Goal: Task Accomplishment & Management: Manage account settings

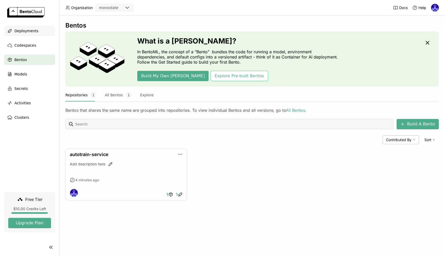
click at [35, 29] on span "Deployments" at bounding box center [26, 31] width 24 height 6
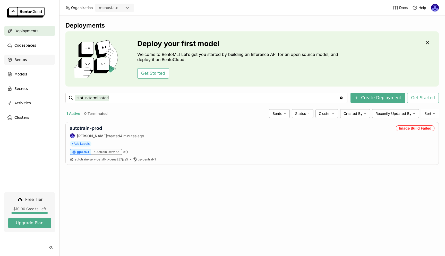
click at [35, 59] on div "Bentos" at bounding box center [29, 60] width 51 height 10
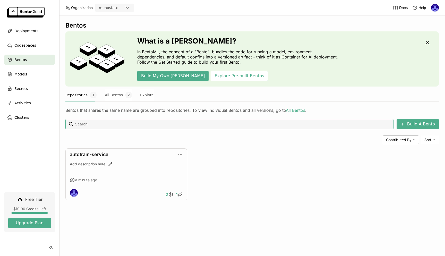
click at [258, 164] on div "autotrain-service Add description here a minute ago 2 1" at bounding box center [252, 174] width 374 height 52
click at [237, 174] on div "autotrain-service Add description here a minute ago 2 1" at bounding box center [252, 174] width 374 height 52
click at [249, 203] on div "Bentos What is a Bento? In BentoML, the concept of a “Bento” bundles the code f…" at bounding box center [252, 115] width 374 height 187
click at [105, 94] on button "All Bentos 2" at bounding box center [118, 95] width 27 height 13
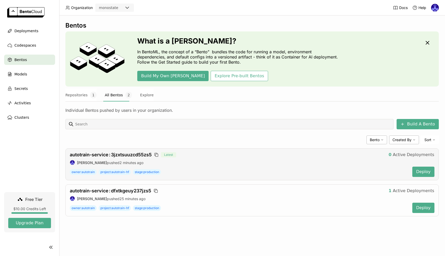
click at [353, 157] on div "autotrain-service : 3jzxtsuuzcd55zs5 Latest" at bounding box center [227, 155] width 315 height 6
click at [171, 145] on div "Build A Bento Bento Created By Sort autotrain-service : 3jzxtsuuzcd55zs5 Latest…" at bounding box center [252, 167] width 374 height 97
click at [32, 199] on span "Free Tier" at bounding box center [33, 199] width 17 height 5
click at [172, 220] on div "Bentos What is a Bento? In BentoML, the concept of a “Bento” bundles the code f…" at bounding box center [252, 123] width 374 height 203
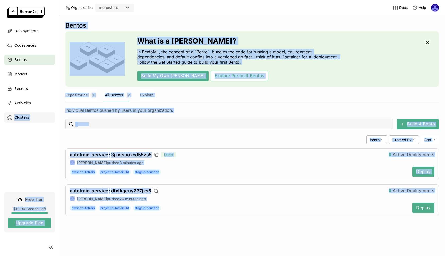
drag, startPoint x: 185, startPoint y: 231, endPoint x: 8, endPoint y: 118, distance: 210.5
click at [8, 118] on main "Deployments Codespaces Bentos Models Secrets Activities Clusters Free Tier $10.…" at bounding box center [222, 128] width 445 height 256
click at [29, 43] on span "Codespaces" at bounding box center [25, 45] width 22 height 6
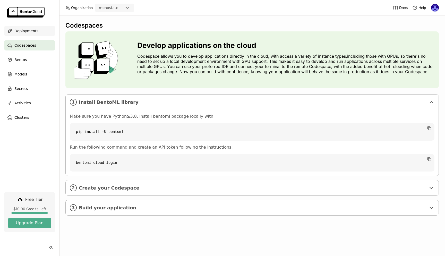
click at [26, 31] on span "Deployments" at bounding box center [26, 31] width 24 height 6
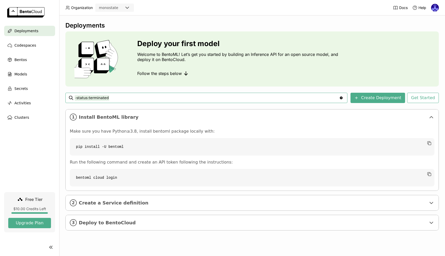
click at [26, 66] on ul "Deployments Codespaces Bentos Models Secrets Activities Clusters" at bounding box center [29, 74] width 59 height 97
click at [27, 61] on div "Bentos" at bounding box center [29, 60] width 51 height 10
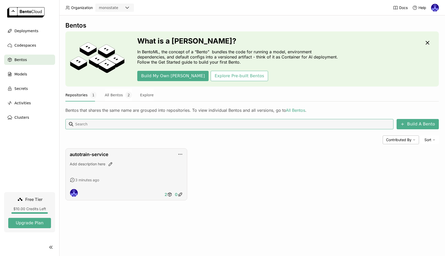
click at [149, 168] on div "Add description here" at bounding box center [126, 169] width 113 height 14
click at [133, 155] on div "autotrain-service" at bounding box center [126, 155] width 113 height 6
click at [96, 156] on link "autotrain-service" at bounding box center [89, 154] width 39 height 5
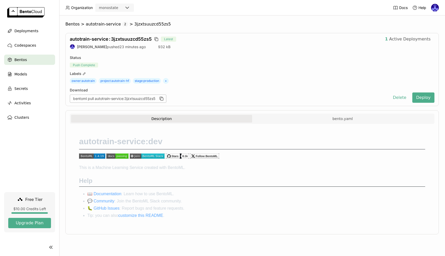
click at [148, 57] on div "Status" at bounding box center [252, 57] width 365 height 5
click at [33, 36] on div "Deployments" at bounding box center [29, 31] width 51 height 10
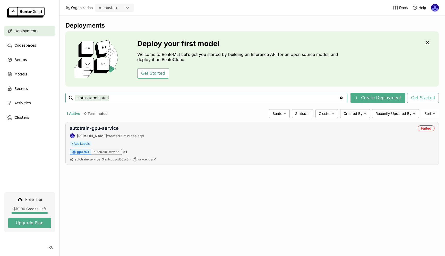
click at [154, 132] on div "autotrain-gpu-service [PERSON_NAME] created 3 minutes ago Failed" at bounding box center [252, 131] width 365 height 13
click at [104, 130] on link "autotrain-gpu-service" at bounding box center [94, 127] width 49 height 5
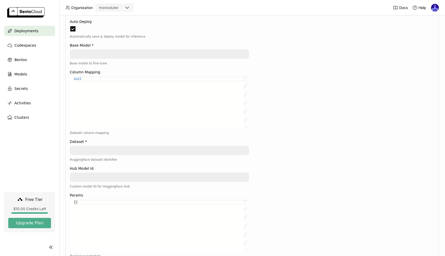
scroll to position [0, 0]
click at [213, 117] on div "null" at bounding box center [160, 103] width 173 height 52
click at [299, 113] on div at bounding box center [344, 197] width 179 height 418
click at [321, 117] on div at bounding box center [344, 197] width 179 height 418
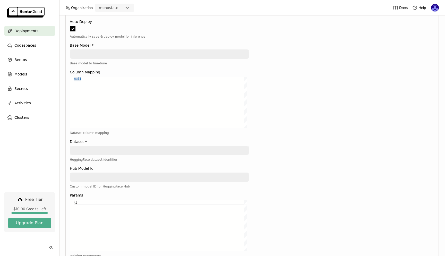
click at [32, 32] on span "Deployments" at bounding box center [26, 31] width 24 height 6
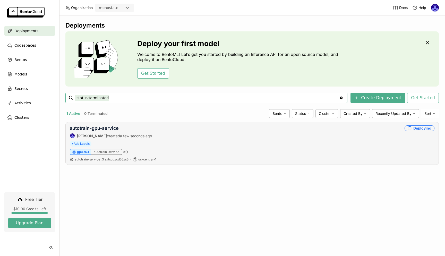
click at [168, 137] on div "autotrain-gpu-service Andrew correa created a few seconds ago Deploying" at bounding box center [252, 131] width 365 height 13
click at [247, 181] on div "Deployments Deploy your first model Welcome to BentoML! Let’s get you started b…" at bounding box center [252, 135] width 386 height 241
click at [426, 125] on div "autotrain-gpu-service Andrew correa created a few seconds ago Deploying + Add L…" at bounding box center [252, 143] width 374 height 43
click at [424, 128] on div "Deploying" at bounding box center [420, 128] width 30 height 6
click at [226, 151] on div "gpu.t4.1 autotrain-service × 0" at bounding box center [252, 152] width 365 height 6
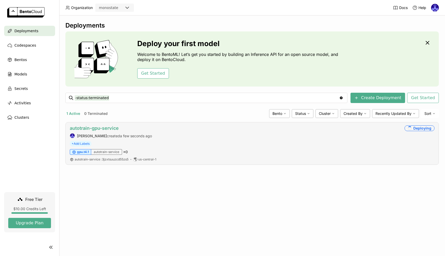
click at [101, 129] on link "autotrain-gpu-service" at bounding box center [94, 127] width 49 height 5
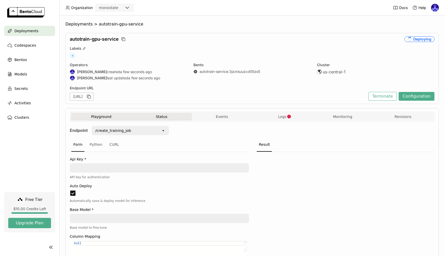
click at [169, 119] on button "Status" at bounding box center [161, 117] width 60 height 8
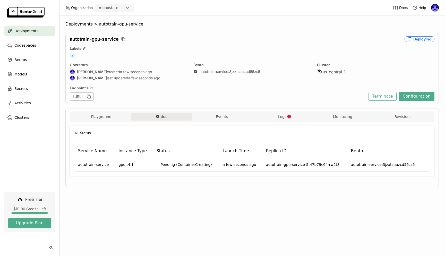
click at [165, 117] on button "Status" at bounding box center [161, 117] width 60 height 8
click at [182, 204] on div "Deployments > autotrain-gpu-service autotrain-gpu-service Deploying Labels + Op…" at bounding box center [252, 135] width 386 height 241
click at [233, 114] on button "Events" at bounding box center [222, 117] width 60 height 8
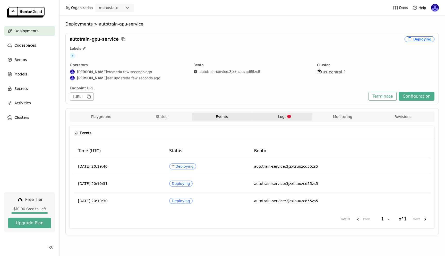
click at [277, 116] on button "Logs" at bounding box center [282, 117] width 60 height 8
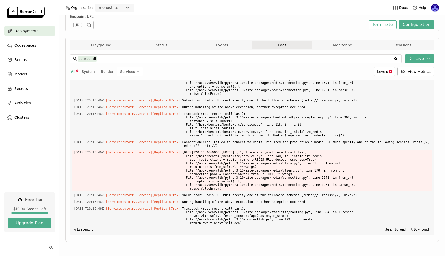
scroll to position [83, 0]
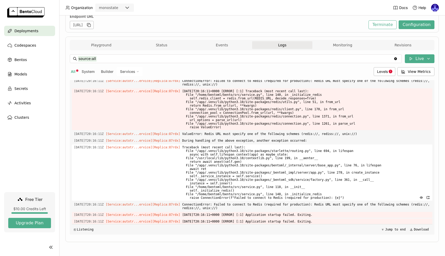
click at [281, 145] on span "Traceback (most recent call last): File "/app/.venv/lib/python3.10/site-package…" at bounding box center [306, 173] width 248 height 56
click at [270, 197] on span "Traceback (most recent call last): File "/app/.venv/lib/python3.10/site-package…" at bounding box center [306, 173] width 248 height 56
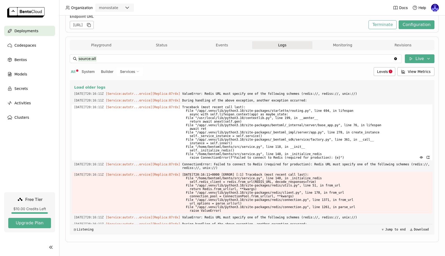
scroll to position [0, 0]
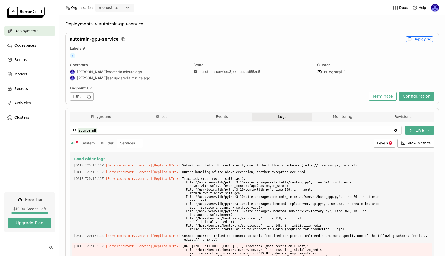
drag, startPoint x: 335, startPoint y: 221, endPoint x: 64, endPoint y: 156, distance: 278.6
click at [64, 156] on div "Deployments > autotrain-gpu-service autotrain-gpu-service Deploying Labels + Op…" at bounding box center [252, 135] width 386 height 241
copy div "Load older logs 2025-09-18T20:16:11Z [Service:autotr...ervice] [Replica: 87rdx …"
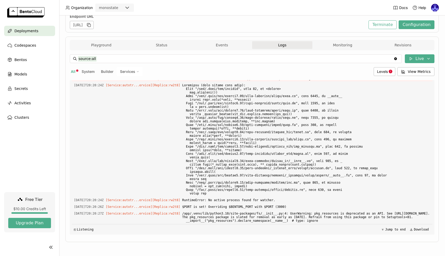
click at [237, 234] on div "◰ Listening Jump to end Download" at bounding box center [252, 229] width 361 height 11
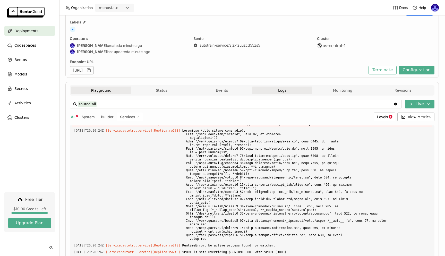
click at [110, 92] on button "Playground" at bounding box center [101, 91] width 60 height 8
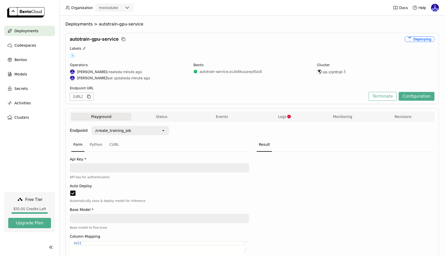
click at [20, 34] on span "Deployments" at bounding box center [26, 31] width 24 height 6
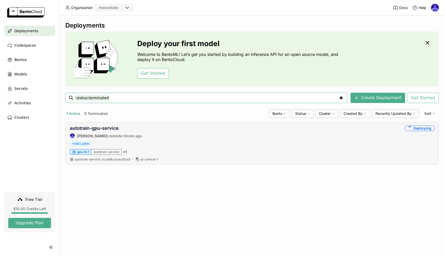
click at [169, 132] on div "autotrain-gpu-service Andrew correa created a minute ago Deploying" at bounding box center [252, 131] width 365 height 13
click at [104, 127] on link "autotrain-gpu-service" at bounding box center [94, 127] width 49 height 5
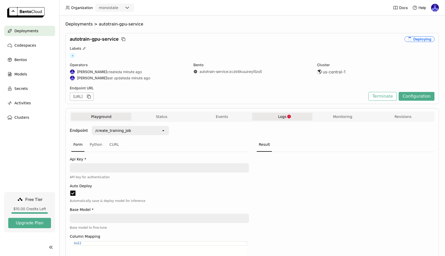
click at [288, 117] on icon "button" at bounding box center [290, 117] width 4 height 4
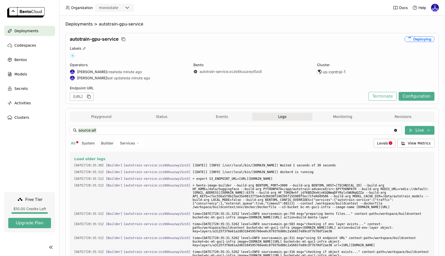
drag, startPoint x: 335, startPoint y: 221, endPoint x: 71, endPoint y: 160, distance: 270.4
click at [71, 160] on div "Load older logs 2025-09-18T20:35:30Z [Builder] [ autotrain-service:zczb6kuuzwyi…" at bounding box center [252, 229] width 365 height 155
copy div "Load older logs 2025-09-18T20:35:30Z [Builder] [ autotrain-service:zczb6kuuzwyi…"
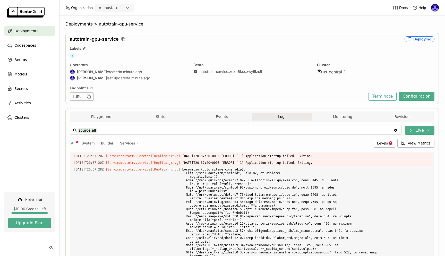
scroll to position [1769, 0]
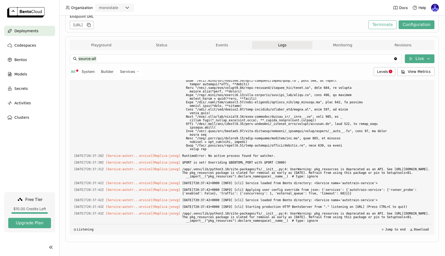
click at [299, 240] on div "Playground Status Events Logs Monitoring Revisions Endpoint /create_training_jo…" at bounding box center [252, 140] width 374 height 206
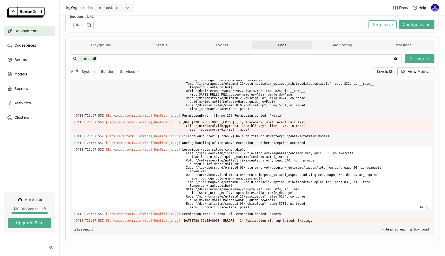
drag, startPoint x: 333, startPoint y: 223, endPoint x: 213, endPoint y: 205, distance: 120.9
click at [213, 205] on div "Load older logs 2025-09-18T20:35:30Z [Builder] [ autotrain-service:zczb6kuuzwyi…" at bounding box center [252, 157] width 361 height 155
click at [274, 199] on span at bounding box center [306, 178] width 248 height 63
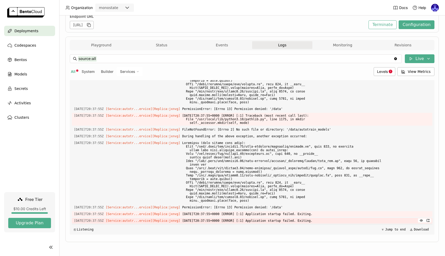
click at [346, 221] on span "2025-09-18T20:37:55+0000 [ERROR] [:1] Application startup failed. Exiting." at bounding box center [306, 221] width 248 height 6
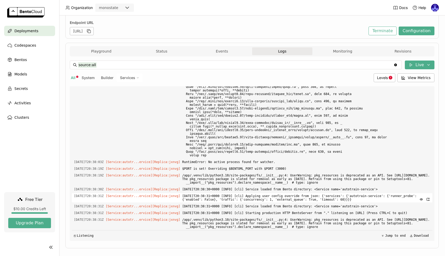
scroll to position [72, 0]
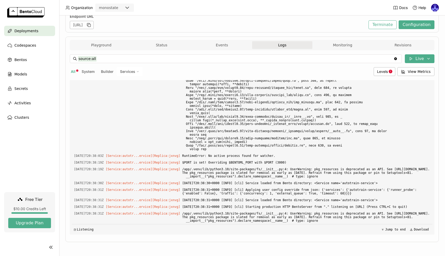
click at [196, 239] on div "source:all source:all Clear value Live All System Builder Services Levels View …" at bounding box center [252, 144] width 365 height 189
click at [25, 30] on span "Deployments" at bounding box center [26, 31] width 24 height 6
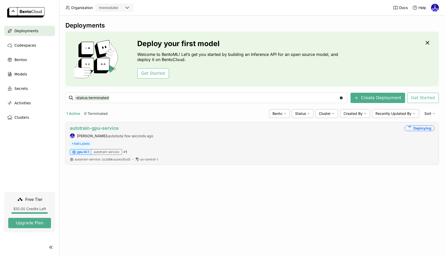
click at [109, 128] on link "autotrain-gpu-service" at bounding box center [94, 127] width 49 height 5
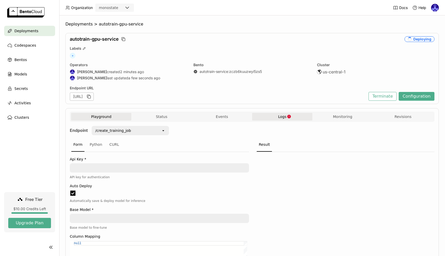
click at [275, 114] on button "Logs" at bounding box center [282, 117] width 60 height 8
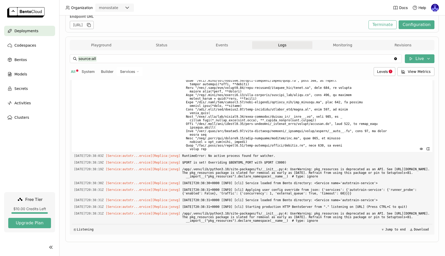
scroll to position [0, 0]
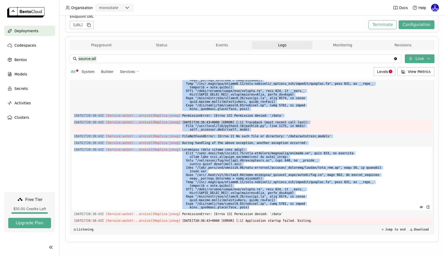
drag, startPoint x: 332, startPoint y: 222, endPoint x: 266, endPoint y: 206, distance: 67.6
click at [266, 206] on div "Load older logs 2025-09-18T20:35:57Z [Service:autotr...ervice] [Replica: 4km8f …" at bounding box center [252, 157] width 361 height 155
click at [302, 199] on span at bounding box center [306, 178] width 248 height 63
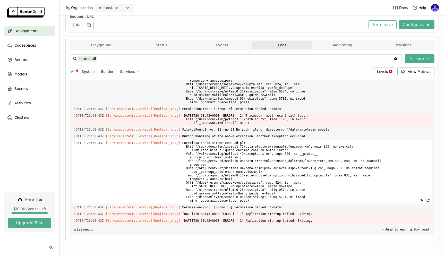
scroll to position [1925, 0]
click at [338, 187] on span at bounding box center [306, 171] width 248 height 63
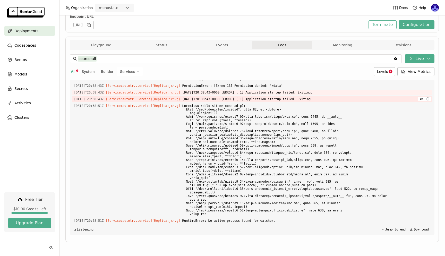
scroll to position [2047, 0]
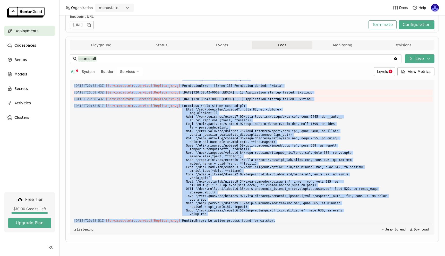
drag, startPoint x: 295, startPoint y: 222, endPoint x: 263, endPoint y: 217, distance: 32.6
click at [263, 217] on div "Load older logs 2025-09-18T20:35:57Z [Service:autotr...ervice] [Replica: 4km8f …" at bounding box center [252, 157] width 361 height 155
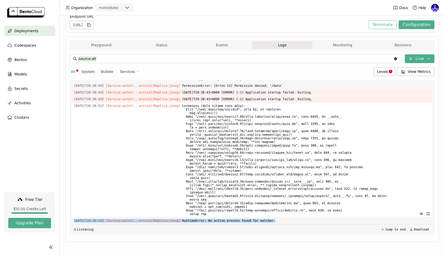
drag, startPoint x: 283, startPoint y: 221, endPoint x: 257, endPoint y: 215, distance: 27.0
click at [258, 216] on div "Load older logs 2025-09-18T20:35:57Z [Service:autotr...ervice] [Replica: 4km8f …" at bounding box center [252, 157] width 361 height 155
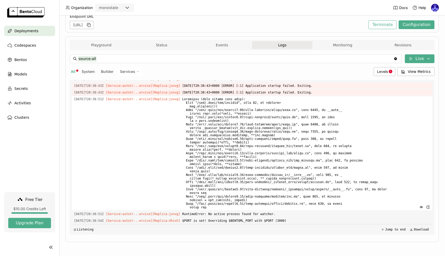
click at [264, 205] on span at bounding box center [306, 153] width 248 height 114
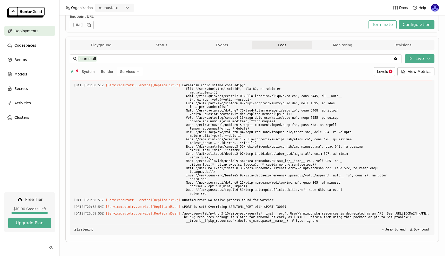
scroll to position [2071, 0]
click at [337, 44] on button "Monitoring" at bounding box center [343, 45] width 60 height 8
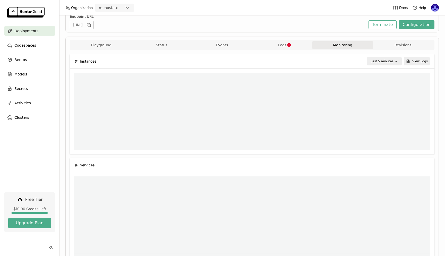
scroll to position [2, 2]
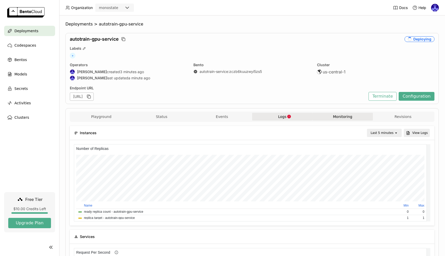
click at [284, 115] on button "Logs" at bounding box center [282, 117] width 60 height 8
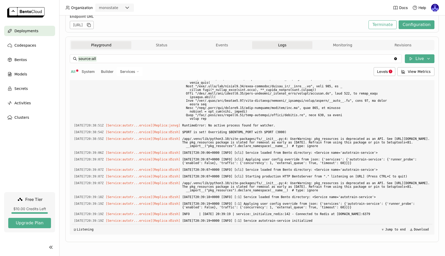
click at [105, 45] on button "Playground" at bounding box center [101, 45] width 60 height 8
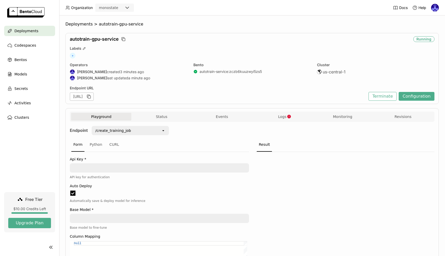
click at [36, 31] on span "Deployments" at bounding box center [26, 31] width 24 height 6
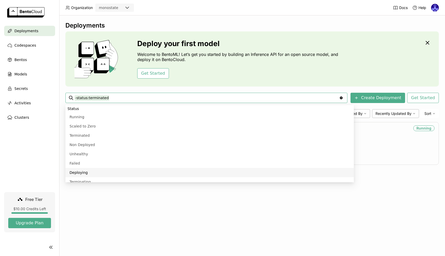
click at [191, 226] on div "Deployments Deploy your first model Welcome to BentoML! Let’s get you started b…" at bounding box center [252, 135] width 386 height 241
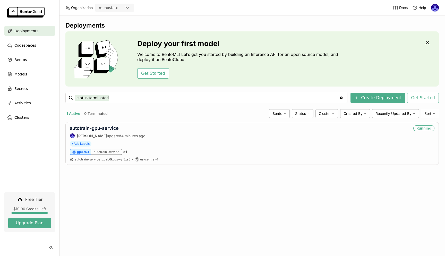
click at [233, 202] on div "Deployments Deploy your first model Welcome to BentoML! Let’s get you started b…" at bounding box center [252, 135] width 386 height 241
click at [109, 129] on link "autotrain-gpu-service" at bounding box center [94, 127] width 49 height 5
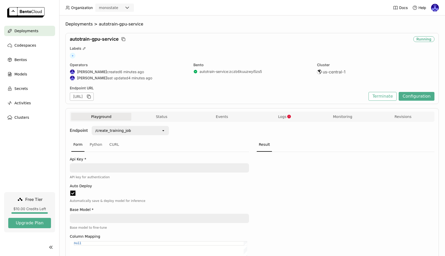
click at [143, 133] on div "/create_training_job" at bounding box center [126, 131] width 69 height 8
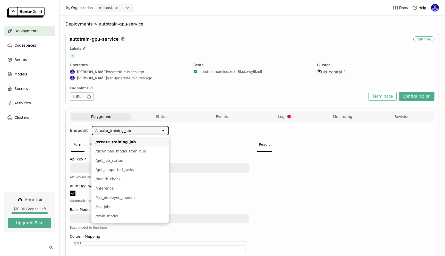
scroll to position [0, 0]
click at [197, 138] on div "Form Python CURL" at bounding box center [159, 145] width 179 height 14
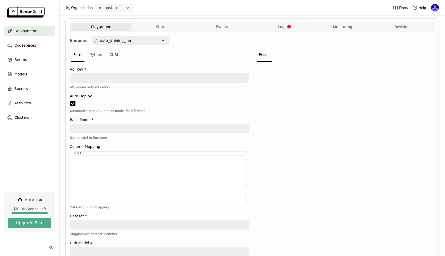
scroll to position [38, 0]
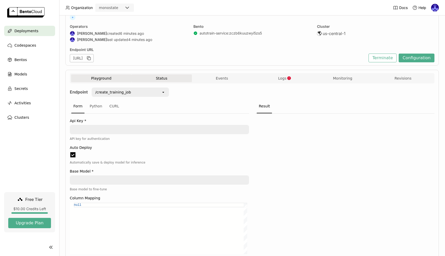
click at [175, 79] on button "Status" at bounding box center [161, 78] width 60 height 8
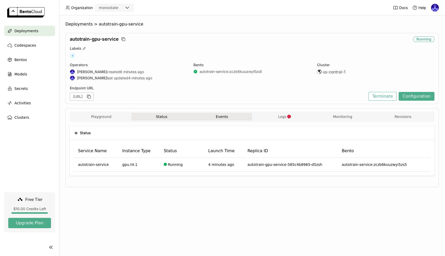
click at [221, 115] on button "Events" at bounding box center [222, 117] width 60 height 8
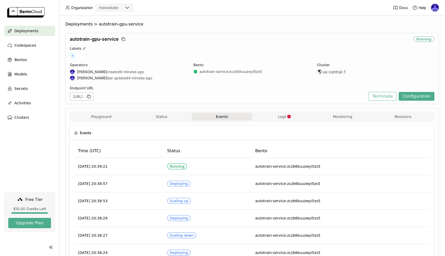
drag, startPoint x: 286, startPoint y: 119, endPoint x: 288, endPoint y: 121, distance: 2.9
click at [286, 119] on button "Logs" at bounding box center [282, 117] width 60 height 8
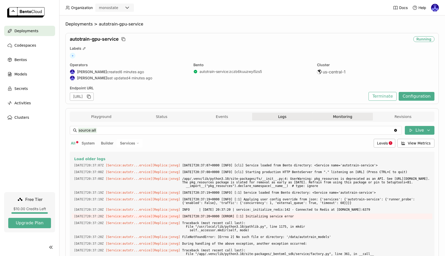
scroll to position [783, 0]
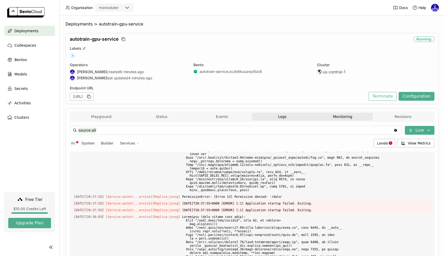
click at [337, 117] on button "Monitoring" at bounding box center [343, 117] width 60 height 8
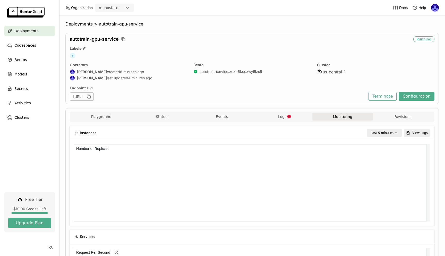
scroll to position [75, 351]
click at [391, 114] on button "Revisions" at bounding box center [403, 117] width 60 height 8
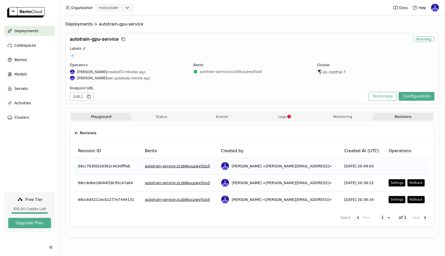
click at [101, 116] on button "Playground" at bounding box center [101, 117] width 60 height 8
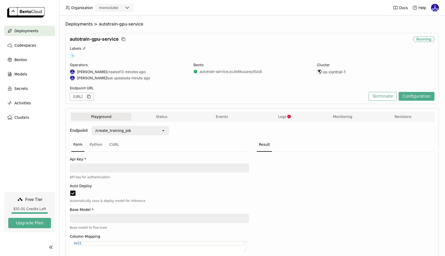
click at [28, 31] on span "Deployments" at bounding box center [26, 31] width 24 height 6
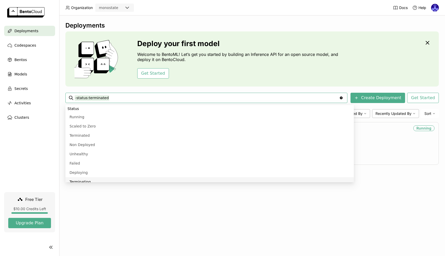
click at [186, 207] on div "Deployments Deploy your first model Welcome to BentoML! Let’s get you started b…" at bounding box center [252, 135] width 386 height 241
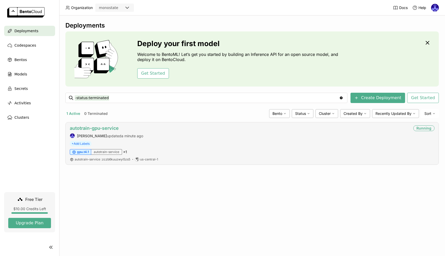
click at [111, 129] on link "autotrain-gpu-service" at bounding box center [94, 127] width 49 height 5
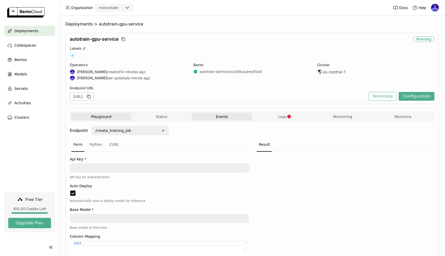
scroll to position [0, 0]
click at [220, 117] on button "Events" at bounding box center [222, 117] width 60 height 8
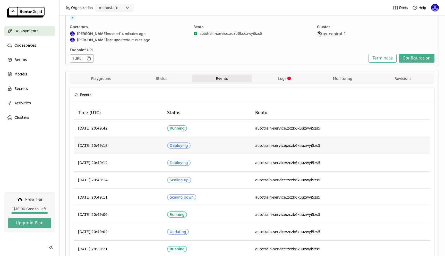
scroll to position [30, 0]
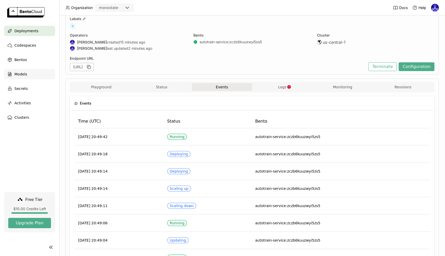
click at [12, 76] on icon at bounding box center [9, 74] width 5 height 5
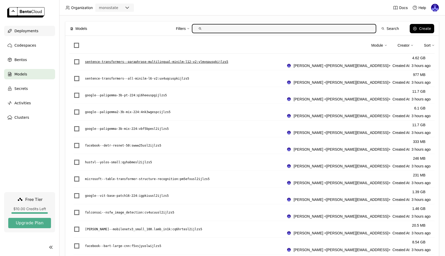
click at [27, 35] on div "Deployments" at bounding box center [29, 31] width 51 height 10
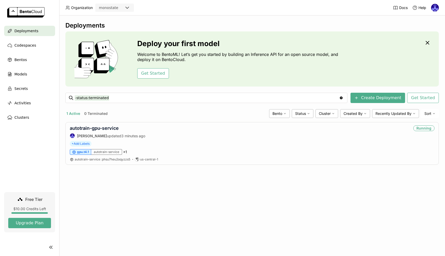
click at [155, 213] on div "Deployments Deploy your first model Welcome to BentoML! Let’s get you started b…" at bounding box center [252, 135] width 386 height 241
click at [26, 72] on span "Models" at bounding box center [20, 74] width 13 height 6
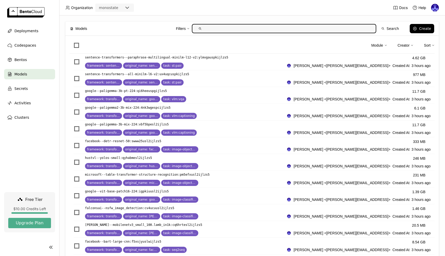
click at [201, 18] on div "Models Filters Search Create Module Creator Sort sentence-transformers--paraphr…" at bounding box center [252, 135] width 386 height 241
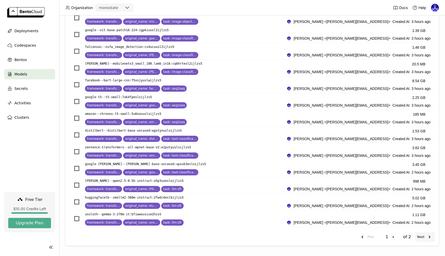
click at [427, 238] on icon "next page. current page 1 of 2" at bounding box center [430, 237] width 6 height 6
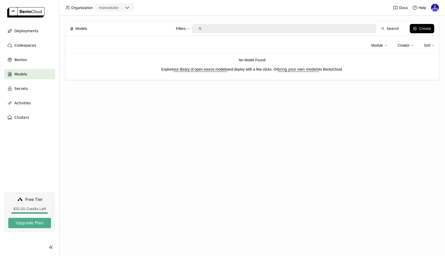
click at [355, 183] on div "Models Filters Search Create Module Creator Sort No Model Found Explore our lib…" at bounding box center [252, 135] width 386 height 241
click at [20, 57] on span "Bentos" at bounding box center [20, 60] width 12 height 6
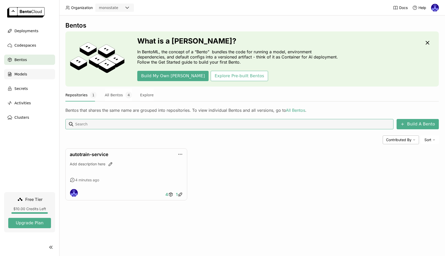
click at [33, 72] on div "Models" at bounding box center [29, 74] width 51 height 10
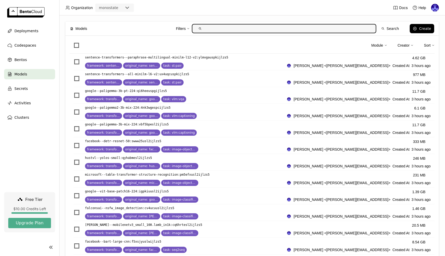
scroll to position [161, 0]
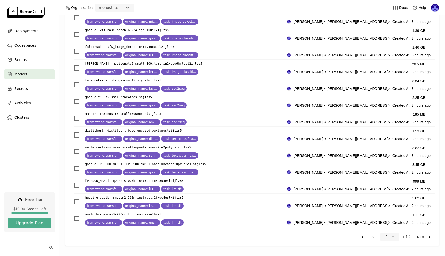
click at [391, 237] on icon "open" at bounding box center [393, 237] width 4 height 4
click at [386, 228] on div "2" at bounding box center [387, 226] width 10 height 5
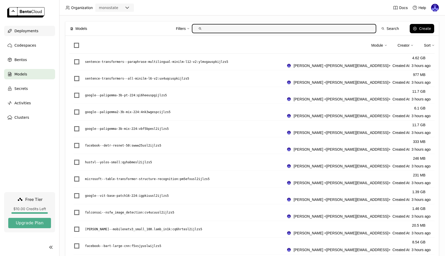
click at [22, 31] on span "Deployments" at bounding box center [26, 31] width 24 height 6
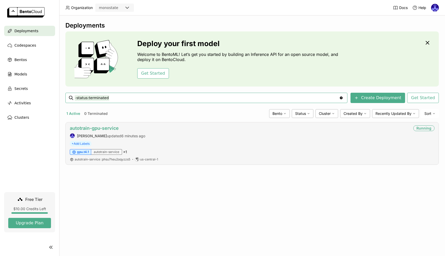
click at [113, 128] on link "autotrain-gpu-service" at bounding box center [94, 127] width 49 height 5
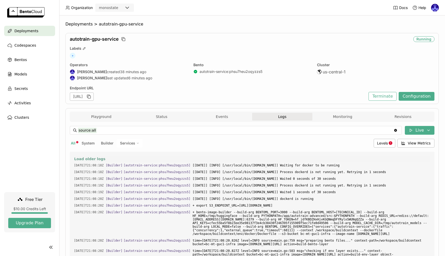
scroll to position [0, 0]
drag, startPoint x: 398, startPoint y: 219, endPoint x: 70, endPoint y: 155, distance: 333.6
click at [70, 155] on div "Load older logs 2025-09-18T21:08:18Z [Builder] [ autotrain-service:phsu7heu2oqy…" at bounding box center [252, 229] width 365 height 155
copy div "Load older logs 2025-09-18T21:08:18Z [Builder] [ autotrain-service:phsu7heu2oqy…"
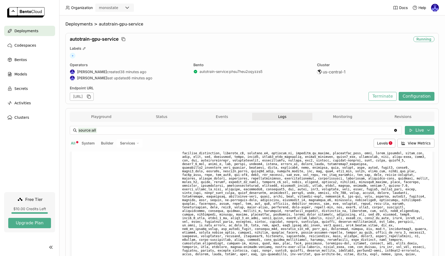
scroll to position [2355, 0]
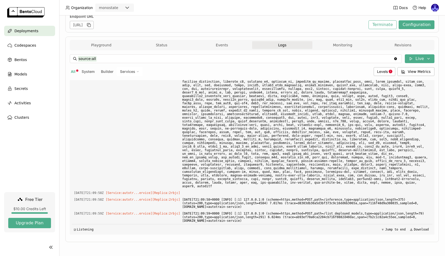
click at [211, 238] on div "source:all source:all Clear value Live All System Builder Services Levels View …" at bounding box center [252, 144] width 365 height 189
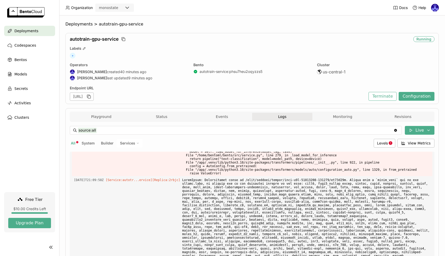
scroll to position [72, 0]
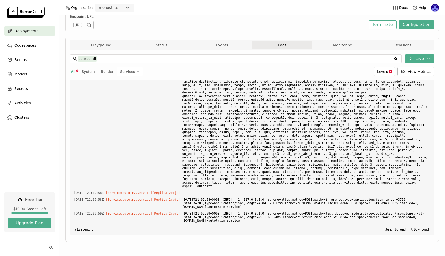
click at [41, 159] on nav "Deployments Codespaces Bentos Models Secrets Activities Clusters" at bounding box center [29, 109] width 59 height 166
click at [22, 45] on span "Codespaces" at bounding box center [25, 45] width 22 height 6
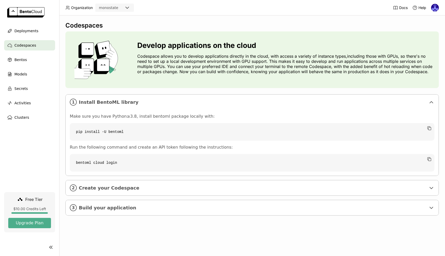
drag, startPoint x: 279, startPoint y: 80, endPoint x: 240, endPoint y: 77, distance: 39.1
click at [240, 77] on div "Develop applications on the cloud Codespace allows you to develop applications …" at bounding box center [252, 59] width 374 height 57
click at [240, 76] on div "Develop applications on the cloud Codespace allows you to develop applications …" at bounding box center [286, 59] width 298 height 37
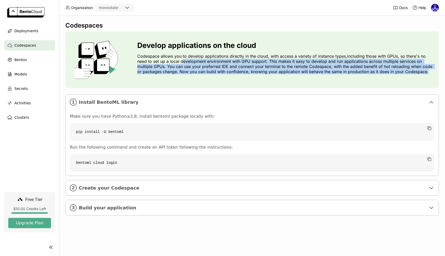
drag, startPoint x: 240, startPoint y: 75, endPoint x: 181, endPoint y: 63, distance: 60.0
click at [181, 63] on div "Develop applications on the cloud Codespace allows you to develop applications …" at bounding box center [286, 59] width 298 height 37
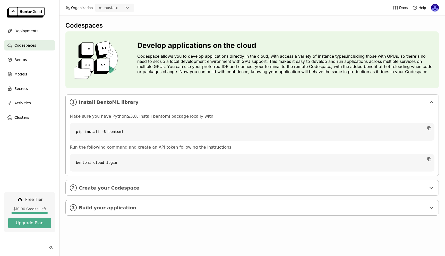
click at [180, 63] on p "Codespace allows you to develop applications directly in the cloud, with access…" at bounding box center [286, 64] width 298 height 21
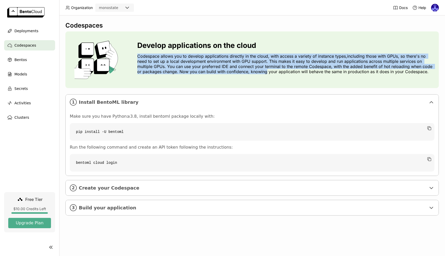
drag, startPoint x: 217, startPoint y: 51, endPoint x: 267, endPoint y: 73, distance: 55.0
click at [267, 73] on div "Develop applications on the cloud Codespace allows you to develop applications …" at bounding box center [286, 59] width 298 height 37
click at [267, 73] on p "Codespace allows you to develop applications directly in the cloud, with access…" at bounding box center [286, 64] width 298 height 21
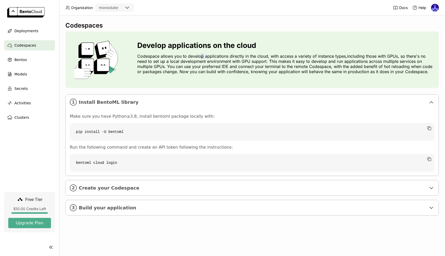
drag, startPoint x: 199, startPoint y: 55, endPoint x: 203, endPoint y: 55, distance: 3.4
click at [203, 55] on p "Codespace allows you to develop applications directly in the cloud, with access…" at bounding box center [286, 64] width 298 height 21
drag, startPoint x: 186, startPoint y: 56, endPoint x: 168, endPoint y: 56, distance: 18.0
click at [169, 56] on p "Codespace allows you to develop applications directly in the cloud, with access…" at bounding box center [286, 64] width 298 height 21
click at [162, 55] on p "Codespace allows you to develop applications directly in the cloud, with access…" at bounding box center [286, 64] width 298 height 21
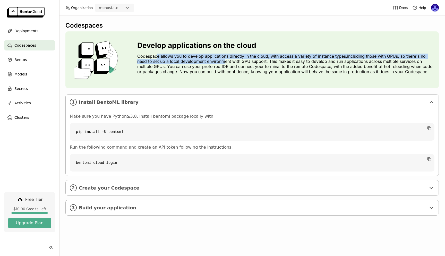
drag, startPoint x: 160, startPoint y: 57, endPoint x: 225, endPoint y: 63, distance: 65.8
click at [225, 63] on p "Codespace allows you to develop applications directly in the cloud, with access…" at bounding box center [286, 64] width 298 height 21
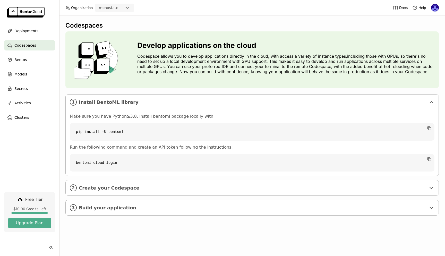
click at [197, 61] on p "Codespace allows you to develop applications directly in the cloud, with access…" at bounding box center [286, 64] width 298 height 21
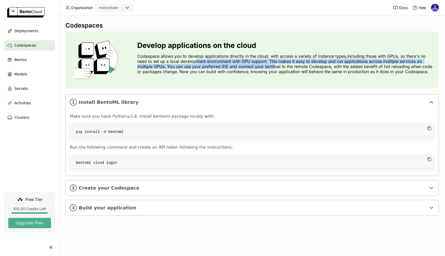
drag, startPoint x: 197, startPoint y: 61, endPoint x: 280, endPoint y: 67, distance: 82.7
click at [280, 67] on p "Codespace allows you to develop applications directly in the cloud, with access…" at bounding box center [286, 64] width 298 height 21
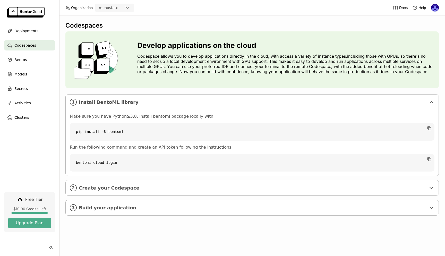
drag, startPoint x: 280, startPoint y: 67, endPoint x: 273, endPoint y: 66, distance: 7.3
click at [280, 67] on p "Codespace allows you to develop applications directly in the cloud, with access…" at bounding box center [286, 64] width 298 height 21
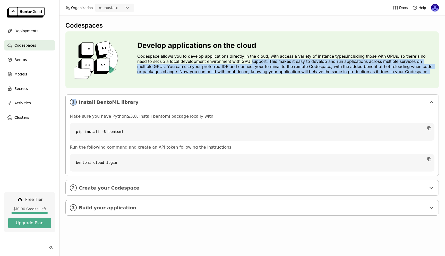
drag, startPoint x: 252, startPoint y: 61, endPoint x: 294, endPoint y: 90, distance: 50.8
click at [294, 90] on div "Codespaces Develop applications on the cloud Codespace allows you to develop ap…" at bounding box center [252, 123] width 374 height 202
click at [287, 76] on div "Develop applications on the cloud Codespace allows you to develop applications …" at bounding box center [286, 59] width 298 height 37
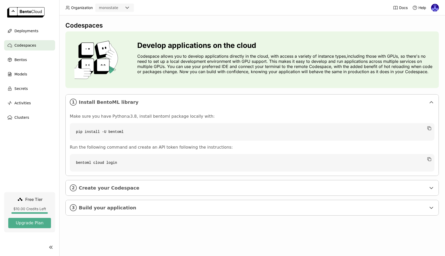
click at [267, 69] on p "Codespace allows you to develop applications directly in the cloud, with access…" at bounding box center [286, 64] width 298 height 21
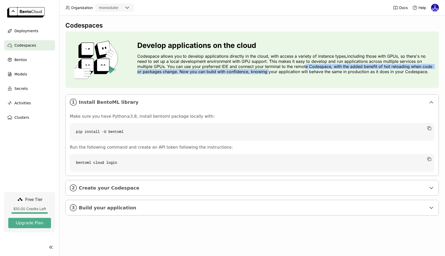
drag, startPoint x: 273, startPoint y: 68, endPoint x: 308, endPoint y: 66, distance: 35.1
click at [307, 66] on p "Codespace allows you to develop applications directly in the cloud, with access…" at bounding box center [286, 64] width 298 height 21
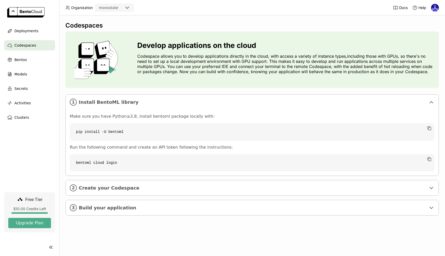
click at [308, 66] on p "Codespace allows you to develop applications directly in the cloud, with access…" at bounding box center [286, 64] width 298 height 21
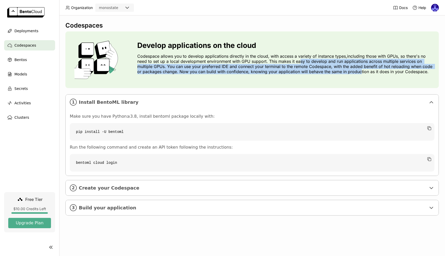
drag, startPoint x: 308, startPoint y: 60, endPoint x: 359, endPoint y: 72, distance: 52.3
click at [359, 72] on p "Codespace allows you to develop applications directly in the cloud, with access…" at bounding box center [286, 64] width 298 height 21
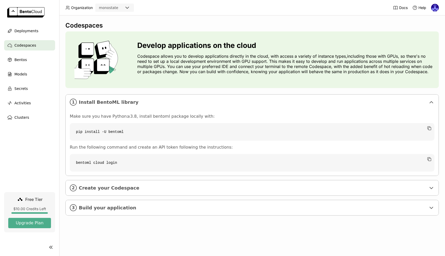
drag, startPoint x: 359, startPoint y: 72, endPoint x: 354, endPoint y: 70, distance: 6.1
click at [359, 72] on p "Codespace allows you to develop applications directly in the cloud, with access…" at bounding box center [286, 64] width 298 height 21
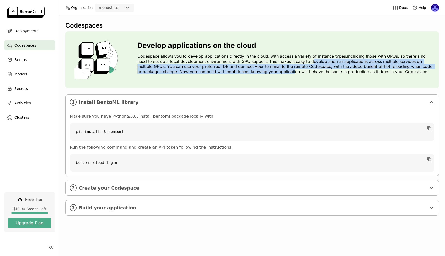
drag, startPoint x: 313, startPoint y: 62, endPoint x: 294, endPoint y: 72, distance: 21.0
click at [294, 72] on p "Codespace allows you to develop applications directly in the cloud, with access…" at bounding box center [286, 64] width 298 height 21
drag, startPoint x: 294, startPoint y: 71, endPoint x: 263, endPoint y: 68, distance: 30.7
click at [293, 71] on p "Codespace allows you to develop applications directly in the cloud, with access…" at bounding box center [286, 64] width 298 height 21
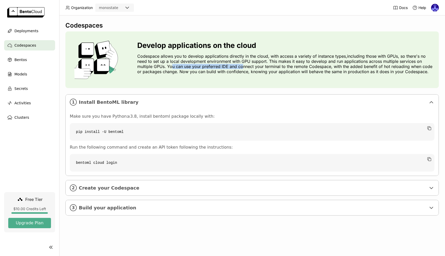
drag, startPoint x: 171, startPoint y: 66, endPoint x: 243, endPoint y: 66, distance: 71.9
click at [243, 66] on p "Codespace allows you to develop applications directly in the cloud, with access…" at bounding box center [286, 64] width 298 height 21
drag, startPoint x: 196, startPoint y: 65, endPoint x: 303, endPoint y: 69, distance: 107.0
click at [297, 68] on p "Codespace allows you to develop applications directly in the cloud, with access…" at bounding box center [286, 64] width 298 height 21
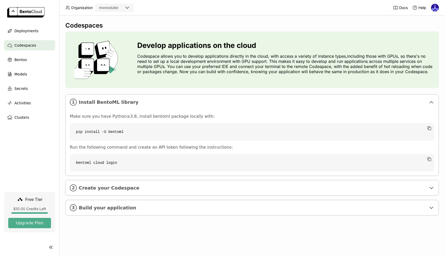
drag, startPoint x: 303, startPoint y: 69, endPoint x: 300, endPoint y: 69, distance: 3.1
click at [303, 69] on p "Codespace allows you to develop applications directly in the cloud, with access…" at bounding box center [286, 64] width 298 height 21
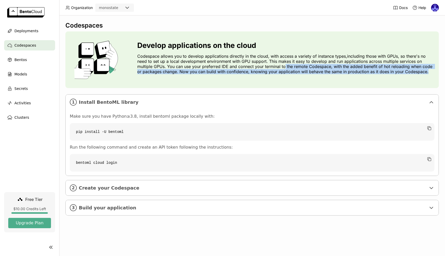
drag, startPoint x: 285, startPoint y: 68, endPoint x: 321, endPoint y: 78, distance: 37.8
click at [321, 78] on div "Develop applications on the cloud Codespace allows you to develop applications …" at bounding box center [286, 59] width 298 height 37
drag, startPoint x: 341, startPoint y: 67, endPoint x: 358, endPoint y: 74, distance: 18.4
click at [358, 74] on p "Codespace allows you to develop applications directly in the cloud, with access…" at bounding box center [286, 64] width 298 height 21
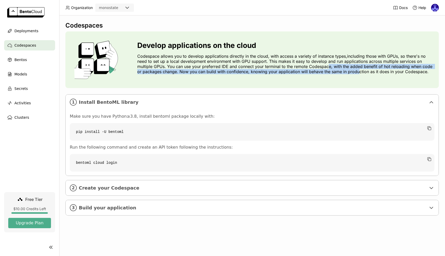
click at [358, 74] on p "Codespace allows you to develop applications directly in the cloud, with access…" at bounding box center [286, 64] width 298 height 21
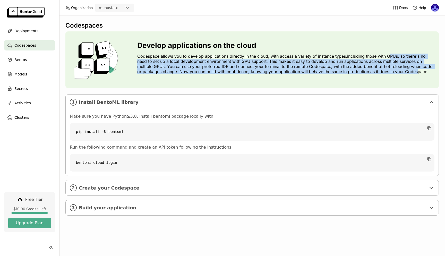
drag, startPoint x: 391, startPoint y: 56, endPoint x: 417, endPoint y: 74, distance: 31.1
click at [417, 74] on p "Codespace allows you to develop applications directly in the cloud, with access…" at bounding box center [286, 64] width 298 height 21
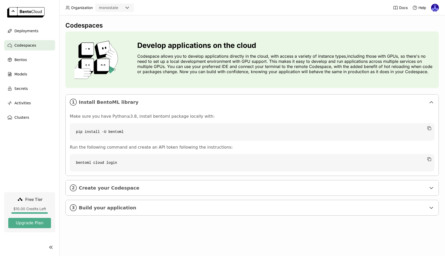
click at [425, 73] on p "Codespace allows you to develop applications directly in the cloud, with access…" at bounding box center [286, 64] width 298 height 21
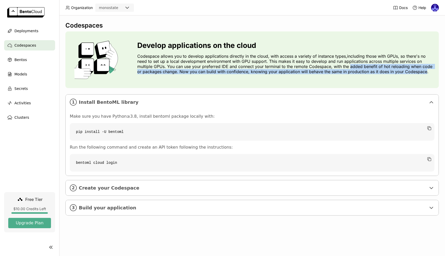
drag, startPoint x: 425, startPoint y: 73, endPoint x: 349, endPoint y: 66, distance: 75.8
click at [349, 66] on p "Codespace allows you to develop applications directly in the cloud, with access…" at bounding box center [286, 64] width 298 height 21
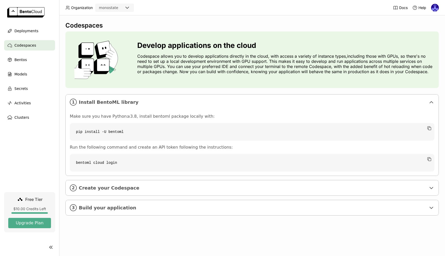
click at [346, 67] on p "Codespace allows you to develop applications directly in the cloud, with access…" at bounding box center [286, 64] width 298 height 21
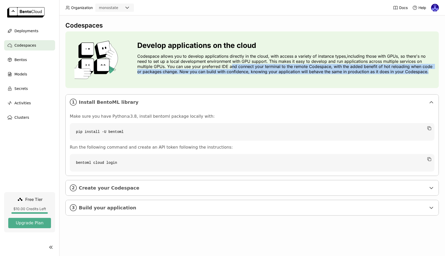
drag, startPoint x: 233, startPoint y: 64, endPoint x: 288, endPoint y: 75, distance: 56.5
click at [288, 75] on div "Develop applications on the cloud Codespace allows you to develop applications …" at bounding box center [286, 59] width 298 height 37
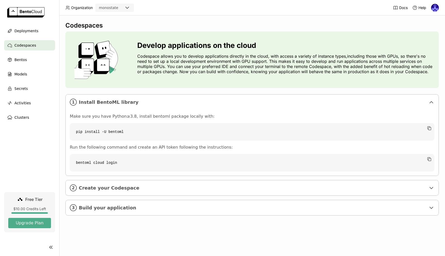
drag, startPoint x: 206, startPoint y: 75, endPoint x: 251, endPoint y: 77, distance: 44.9
click at [251, 77] on div "Develop applications on the cloud Codespace allows you to develop applications …" at bounding box center [286, 59] width 298 height 37
click at [255, 77] on div "Develop applications on the cloud Codespace allows you to develop applications …" at bounding box center [286, 59] width 298 height 37
click at [121, 189] on span "Create your Codespace" at bounding box center [253, 188] width 348 height 6
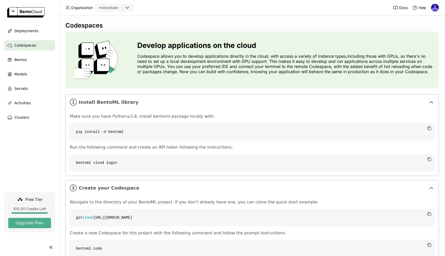
scroll to position [43, 0]
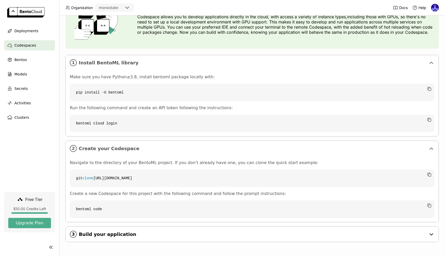
click at [133, 231] on div "3 Build your application" at bounding box center [252, 234] width 373 height 15
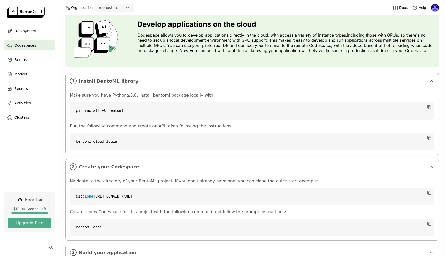
scroll to position [0, 0]
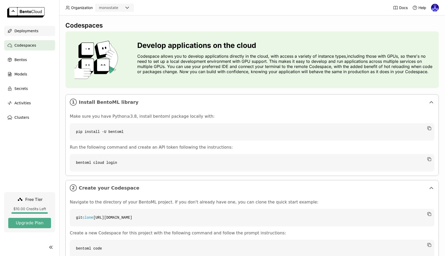
click at [26, 32] on span "Deployments" at bounding box center [26, 31] width 24 height 6
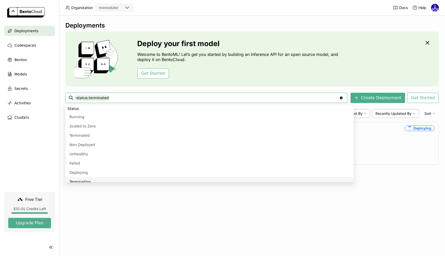
click at [274, 199] on div "Deployments Deploy your first model Welcome to BentoML! Let’s get you started b…" at bounding box center [252, 135] width 386 height 241
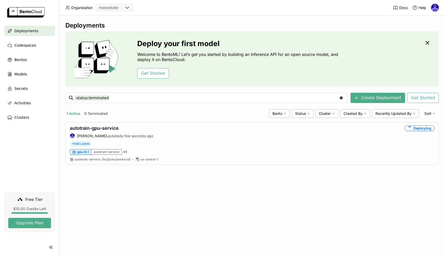
click at [246, 180] on div "Deployments Deploy your first model Welcome to BentoML! Let’s get you started b…" at bounding box center [252, 135] width 386 height 241
click at [112, 128] on link "autotrain-gpu-service" at bounding box center [94, 127] width 49 height 5
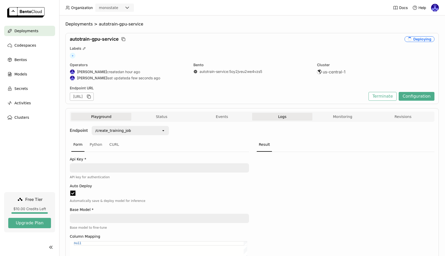
click at [293, 119] on button "Logs" at bounding box center [282, 117] width 60 height 8
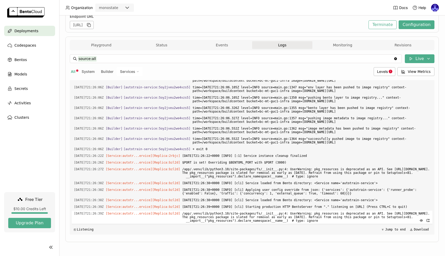
scroll to position [887, 0]
click at [412, 59] on button "Live" at bounding box center [420, 58] width 30 height 9
click at [253, 74] on div "All System Builder Services" at bounding box center [221, 71] width 302 height 9
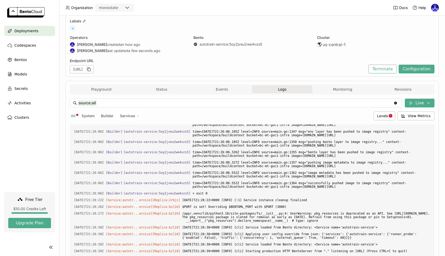
click at [94, 70] on div "[URL]" at bounding box center [82, 69] width 24 height 8
click at [33, 33] on span "Deployments" at bounding box center [26, 31] width 24 height 6
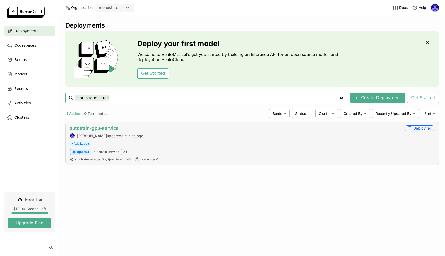
click at [103, 130] on link "autotrain-gpu-service" at bounding box center [94, 127] width 49 height 5
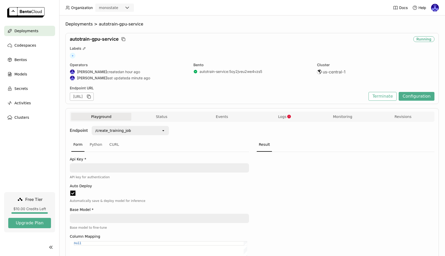
click at [150, 133] on div "/create_training_job" at bounding box center [126, 131] width 69 height 8
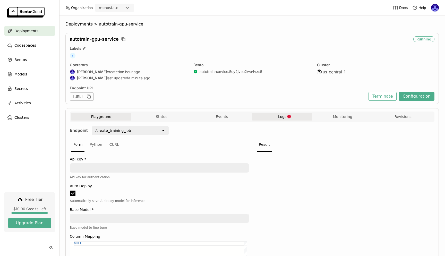
click at [270, 117] on button "Logs" at bounding box center [282, 117] width 60 height 8
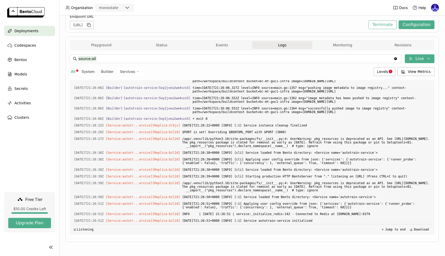
click at [26, 29] on span "Deployments" at bounding box center [26, 31] width 24 height 6
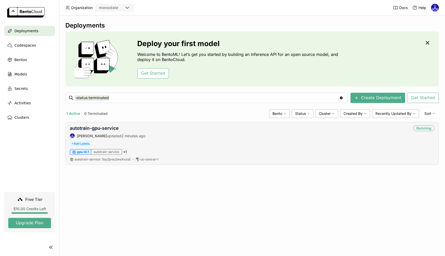
click at [400, 158] on div "autotrain-service : 5oy2jveu2we4vzs5 us-central-1" at bounding box center [252, 159] width 365 height 4
click at [112, 127] on link "autotrain-gpu-service" at bounding box center [94, 127] width 49 height 5
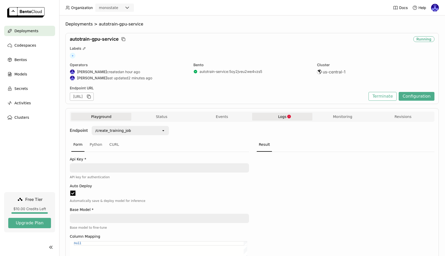
click at [291, 114] on button "Logs" at bounding box center [282, 117] width 60 height 8
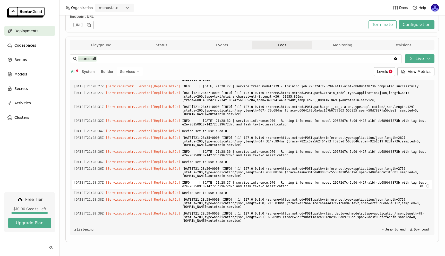
scroll to position [6619, 0]
click at [22, 69] on div "Models" at bounding box center [29, 74] width 51 height 10
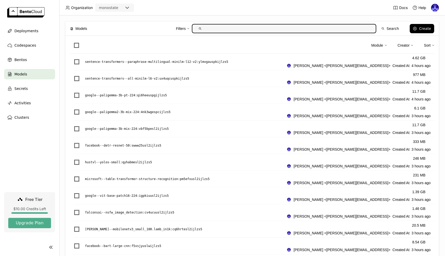
paste input "20250918-142723:29672d7c"
click at [251, 30] on input "20250918-142723:29672d7c" at bounding box center [284, 28] width 164 height 8
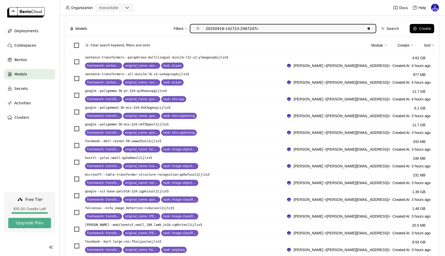
click at [251, 30] on input "20250918-142723:29672d7c" at bounding box center [284, 28] width 164 height 8
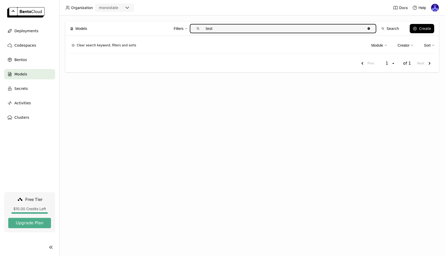
type input "test"
click at [207, 29] on input "test" at bounding box center [284, 28] width 164 height 8
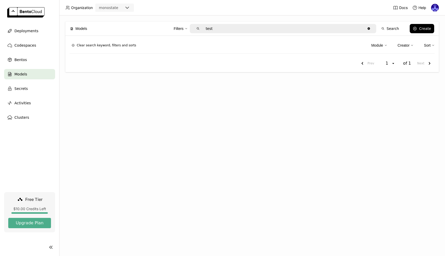
click at [191, 130] on div "Models Filters test Clear value Search Create Clear search keyword, filters and…" at bounding box center [252, 135] width 386 height 241
click at [22, 75] on span "Models" at bounding box center [20, 74] width 13 height 6
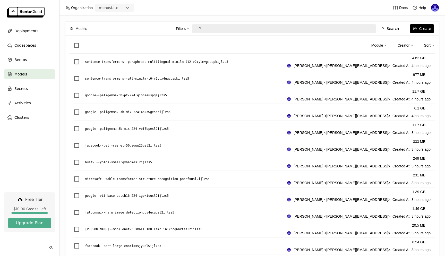
click at [159, 60] on p "sentence-transformers--paraphrase-multilingual-minilm-l12-v2 : ylmvgauspkijlzs5" at bounding box center [156, 61] width 143 height 5
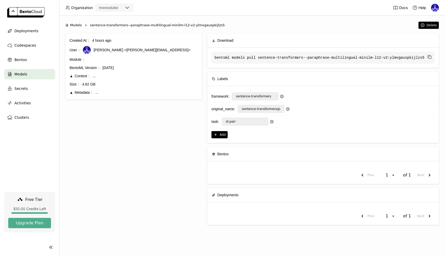
click at [238, 215] on div "Prev 1 open of 1 Next" at bounding box center [323, 216] width 223 height 9
click at [358, 221] on div "Prev 1 open of 1 Next" at bounding box center [323, 216] width 223 height 9
click at [347, 217] on div "Prev 1 open of 1 Next" at bounding box center [323, 216] width 223 height 9
click at [166, 106] on div "Created At 4 hours ago User Andrew correa <andrew@monostate.ai> Module BentoML …" at bounding box center [133, 132] width 137 height 196
click at [76, 22] on div "Models Right sentence-transformers--paraphrase-multilingual-minilm-l12-v2:ylmvg…" at bounding box center [252, 25] width 374 height 7
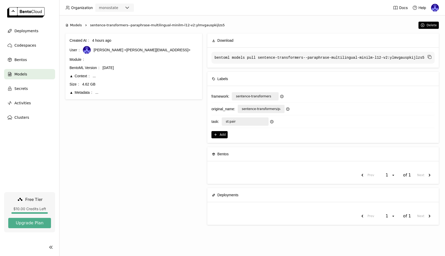
click at [76, 24] on span "Models" at bounding box center [76, 25] width 12 height 5
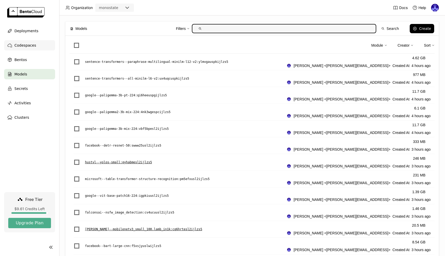
click at [31, 41] on div "Codespaces" at bounding box center [29, 45] width 51 height 10
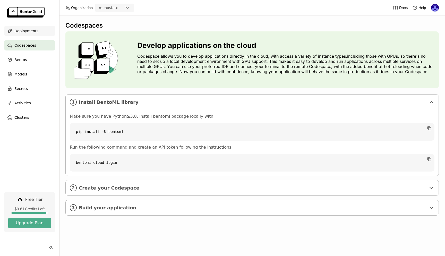
click at [30, 30] on span "Deployments" at bounding box center [26, 31] width 24 height 6
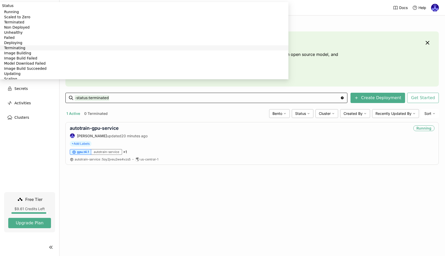
click at [401, 204] on div "Deployments Deploy your first model Welcome to BentoML! Let’s get you started b…" at bounding box center [252, 135] width 386 height 241
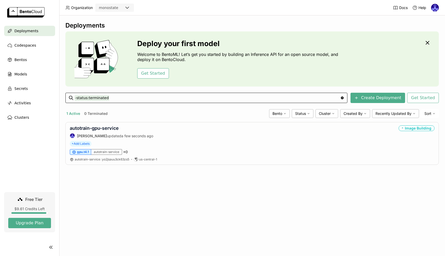
click at [348, 195] on div "Deployments Deploy your first model Welcome to BentoML! Let’s get you started b…" at bounding box center [252, 135] width 386 height 241
click at [357, 180] on div "Deployments Deploy your first model Welcome to BentoML! Let’s get you started b…" at bounding box center [252, 135] width 386 height 241
drag, startPoint x: 274, startPoint y: 128, endPoint x: 268, endPoint y: 130, distance: 6.8
click at [275, 128] on div "autotrain-gpu-service Andrew correa updated a few seconds ago Image Building" at bounding box center [252, 131] width 365 height 13
click at [119, 128] on div "autotrain-gpu-service" at bounding box center [111, 128] width 83 height 6
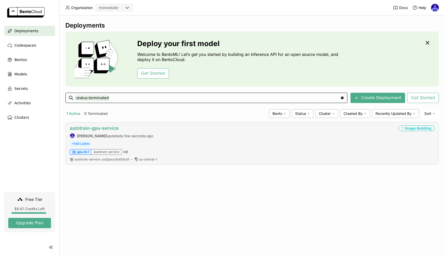
click at [110, 129] on link "autotrain-gpu-service" at bounding box center [94, 127] width 49 height 5
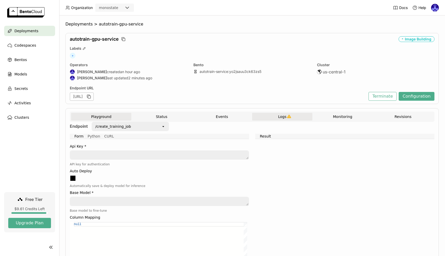
click at [283, 117] on span "Logs" at bounding box center [282, 116] width 8 height 5
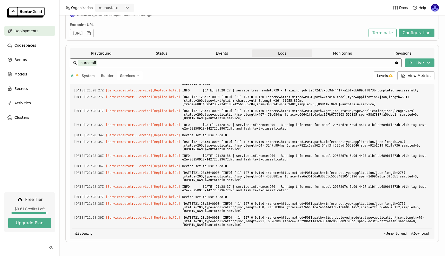
scroll to position [1385, 0]
drag, startPoint x: 392, startPoint y: 222, endPoint x: 183, endPoint y: 183, distance: 212.6
click at [183, 183] on div "Load older logs 2025-09-18T21:28:18Z [Service:autotr...ervice] [Replica: bzl2d …" at bounding box center [252, 161] width 361 height 155
click at [312, 245] on div "Deployments > autotrain-gpu-service autotrain-gpu-service Image Building Labels…" at bounding box center [252, 104] width 374 height 292
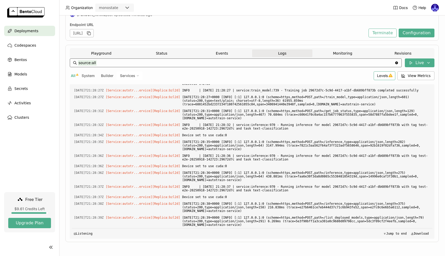
click at [386, 72] on div "Levels" at bounding box center [385, 75] width 22 height 9
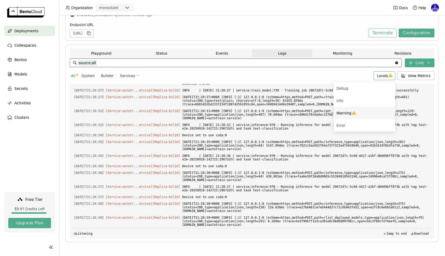
click at [353, 111] on icon "Menu" at bounding box center [354, 113] width 4 height 4
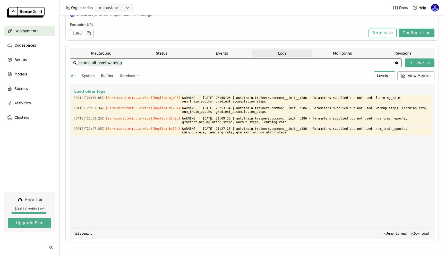
click at [377, 74] on div "Levels" at bounding box center [385, 75] width 22 height 9
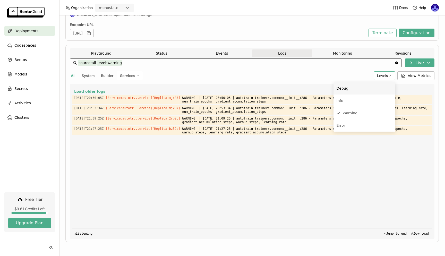
click at [350, 86] on div "Debug" at bounding box center [365, 88] width 56 height 6
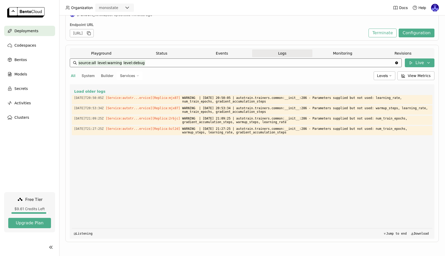
click at [79, 72] on div "All System Builder Services" at bounding box center [221, 75] width 302 height 9
click at [74, 73] on span "All" at bounding box center [73, 75] width 5 height 4
type input "source:all"
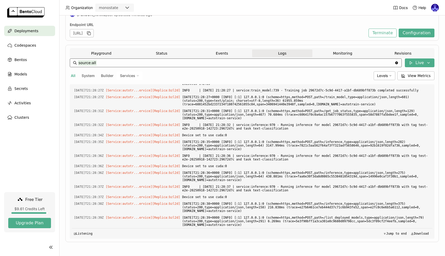
click at [35, 32] on span "Deployments" at bounding box center [26, 31] width 24 height 6
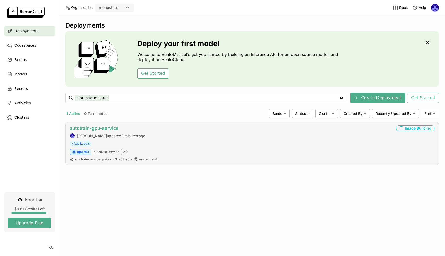
click at [109, 129] on link "autotrain-gpu-service" at bounding box center [94, 127] width 49 height 5
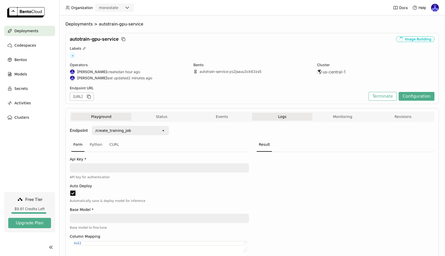
click at [285, 119] on button "Logs" at bounding box center [282, 117] width 60 height 8
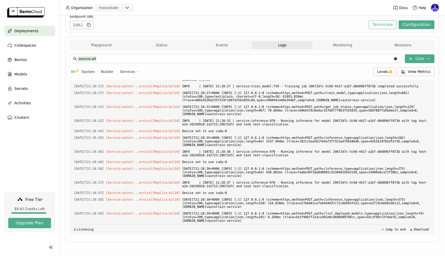
drag, startPoint x: 324, startPoint y: 228, endPoint x: 304, endPoint y: 225, distance: 20.9
click at [304, 225] on div "◰ Listening Jump to end Download" at bounding box center [252, 229] width 361 height 11
click at [304, 225] on div "◱ Listening Jump to end Download" at bounding box center [252, 229] width 361 height 11
drag, startPoint x: 385, startPoint y: 221, endPoint x: 321, endPoint y: 210, distance: 65.6
click at [321, 211] on span "[DATE]T21:28:39+0000 [INFO] [:1] 127.0.0.1:0 (scheme=https,method=POST,path=/li…" at bounding box center [306, 217] width 248 height 13
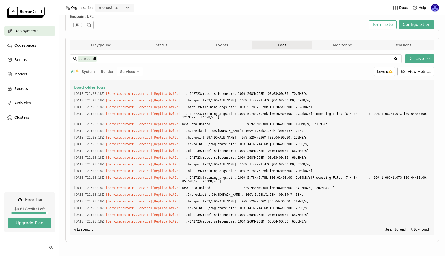
click at [85, 73] on span "System" at bounding box center [88, 71] width 13 height 4
type input "source:system"
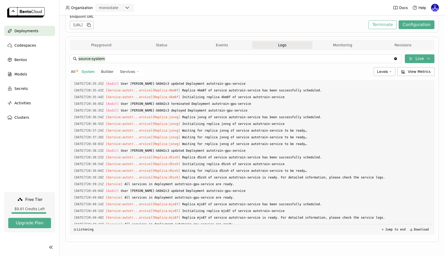
scroll to position [264, 0]
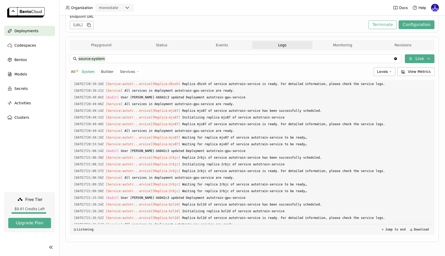
click at [27, 35] on div "Deployments" at bounding box center [29, 31] width 51 height 10
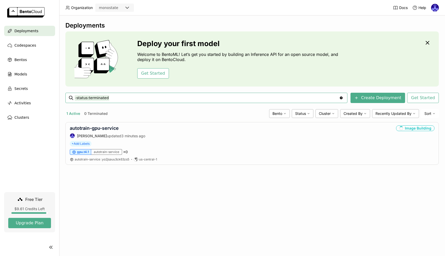
click at [363, 186] on div "Deployments Deploy your first model Welcome to BentoML! Let’s get you started b…" at bounding box center [252, 135] width 386 height 241
click at [408, 125] on div "autotrain-gpu-service Andrew correa updated 3 minutes ago Image Building + Add …" at bounding box center [252, 143] width 374 height 43
click at [409, 128] on div "Image Building" at bounding box center [415, 128] width 38 height 6
click at [354, 178] on div "Deployments Deploy your first model Welcome to BentoML! Let’s get you started b…" at bounding box center [252, 135] width 386 height 241
click at [244, 179] on div "Deployments Deploy your first model Welcome to BentoML! Let’s get you started b…" at bounding box center [252, 135] width 386 height 241
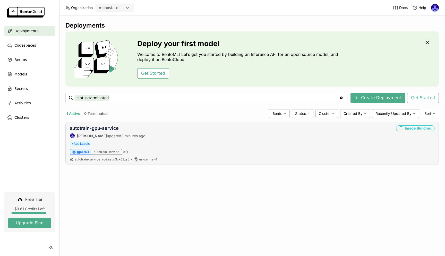
drag, startPoint x: 267, startPoint y: 184, endPoint x: 221, endPoint y: 153, distance: 55.4
click at [267, 184] on div "Deployments Deploy your first model Welcome to BentoML! Let’s get you started b…" at bounding box center [252, 135] width 386 height 241
click at [112, 127] on link "autotrain-gpu-service" at bounding box center [94, 127] width 49 height 5
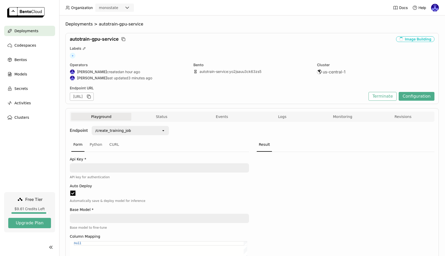
click at [247, 143] on div "Form Python CURL" at bounding box center [159, 145] width 179 height 14
click at [146, 135] on div "/create_training_job open" at bounding box center [130, 130] width 77 height 9
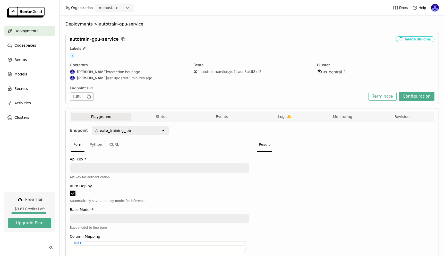
click at [278, 118] on span "Logs" at bounding box center [282, 116] width 8 height 5
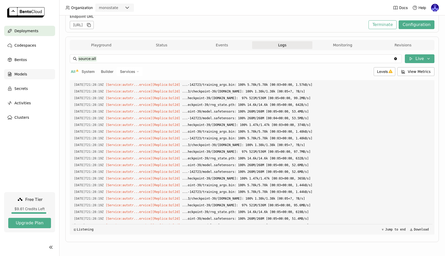
scroll to position [61, 0]
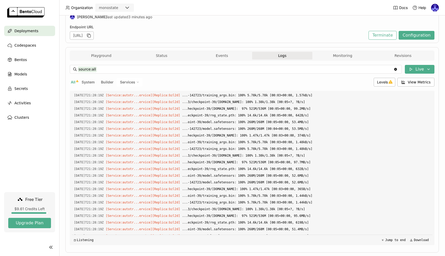
drag, startPoint x: 125, startPoint y: 42, endPoint x: 125, endPoint y: 38, distance: 3.4
click at [125, 42] on div "autotrain-gpu-service Image Building Labels + Operators [PERSON_NAME] created a…" at bounding box center [252, 7] width 374 height 71
click at [94, 37] on div "[URL]" at bounding box center [82, 35] width 24 height 8
click at [33, 32] on span "Deployments" at bounding box center [26, 31] width 24 height 6
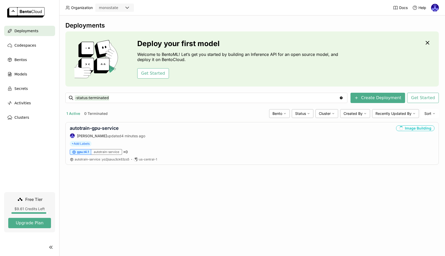
click at [273, 206] on div "Deployments Deploy your first model Welcome to BentoML! Let’s get you started b…" at bounding box center [252, 135] width 386 height 241
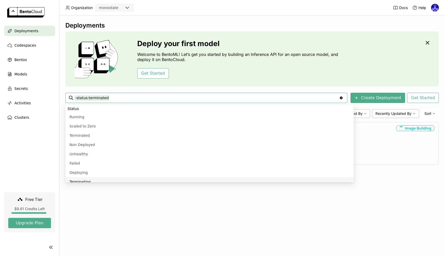
click at [206, 201] on div "Deployments Deploy your first model Welcome to BentoML! Let’s get you started b…" at bounding box center [252, 135] width 386 height 241
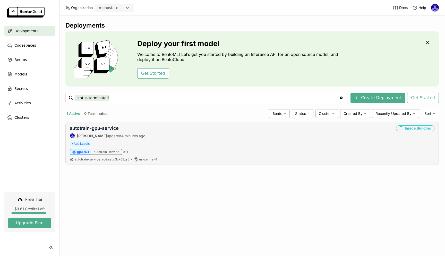
click at [230, 139] on div "autotrain-gpu-service Andrew correa updated 4 minutes ago Image Building + Add …" at bounding box center [252, 143] width 374 height 43
click at [24, 73] on span "Models" at bounding box center [20, 74] width 13 height 6
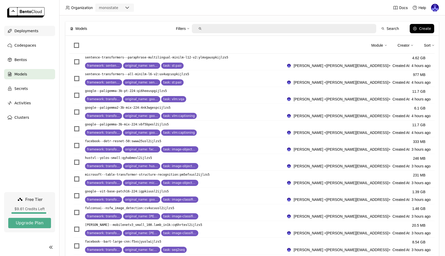
click at [20, 31] on span "Deployments" at bounding box center [26, 31] width 24 height 6
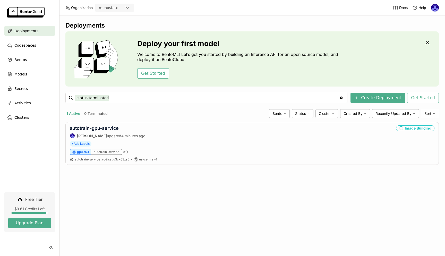
click at [208, 174] on div "Deployments Deploy your first model Welcome to BentoML! Let’s get you started b…" at bounding box center [252, 135] width 386 height 241
click at [197, 144] on div "+ Add Labels" at bounding box center [252, 144] width 365 height 6
click at [107, 129] on link "autotrain-gpu-service" at bounding box center [94, 127] width 49 height 5
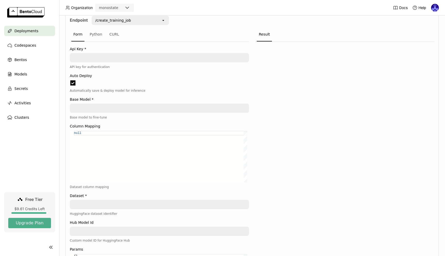
scroll to position [0, 0]
click at [287, 98] on div at bounding box center [344, 251] width 179 height 418
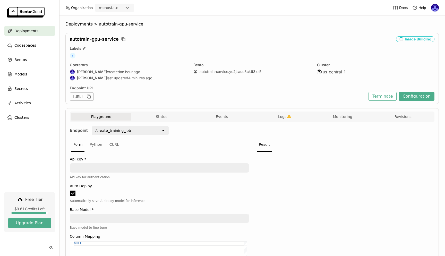
click at [40, 31] on div "Deployments" at bounding box center [29, 31] width 51 height 10
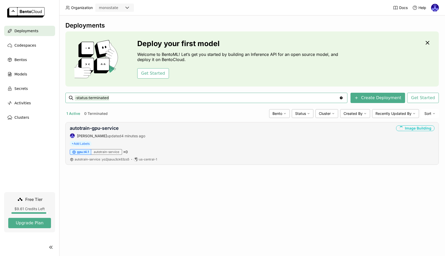
click at [426, 130] on div "Image Building" at bounding box center [415, 128] width 38 height 6
click at [424, 128] on div "Image Building" at bounding box center [415, 128] width 38 height 6
click at [246, 158] on div "autotrain-service : yo2jsauu3ck63zs5 us-central-1" at bounding box center [252, 159] width 365 height 4
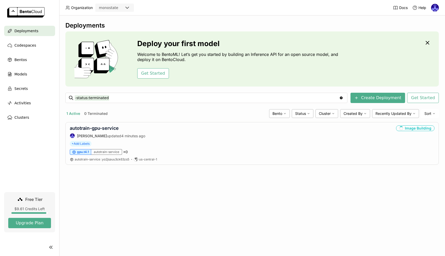
click at [113, 173] on div "Deployments Deploy your first model Welcome to BentoML! Let’s get you started b…" at bounding box center [252, 135] width 386 height 241
click at [103, 153] on div "autotrain-service" at bounding box center [106, 152] width 31 height 6
click at [79, 153] on span "gpu.t4.1" at bounding box center [83, 152] width 12 height 4
click at [115, 155] on div "autotrain-service" at bounding box center [106, 152] width 31 height 6
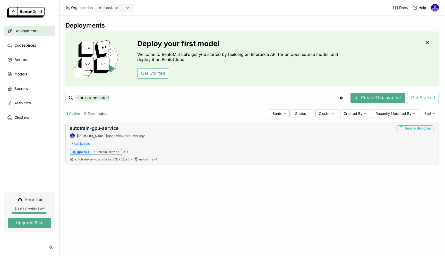
click at [115, 155] on div "autotrain-service" at bounding box center [106, 152] width 31 height 6
click at [114, 152] on div "autotrain-service" at bounding box center [106, 152] width 31 height 6
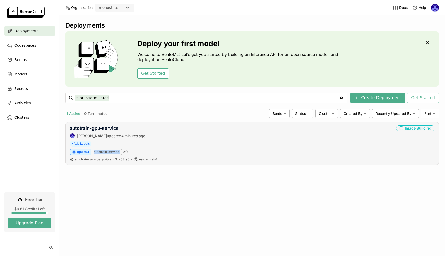
click at [114, 152] on div "autotrain-service" at bounding box center [106, 152] width 31 height 6
click at [107, 180] on div "Deployments Deploy your first model Welcome to BentoML! Let’s get you started b…" at bounding box center [252, 135] width 386 height 241
click at [34, 200] on span "Free Tier" at bounding box center [33, 199] width 17 height 5
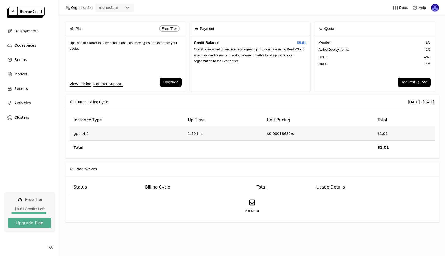
click at [85, 132] on td "gpu.t4.1" at bounding box center [127, 134] width 114 height 14
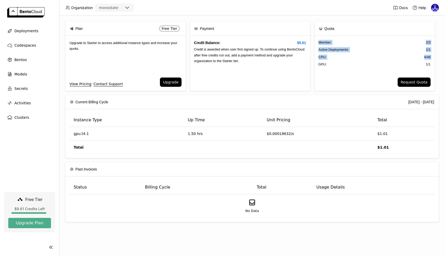
drag, startPoint x: 342, startPoint y: 54, endPoint x: 354, endPoint y: 61, distance: 14.1
click at [354, 61] on div "Member : 2 / 3 Active Deployments : 1 / 1 CPU: 4 / 48 GPU: 1 / 1" at bounding box center [375, 57] width 120 height 42
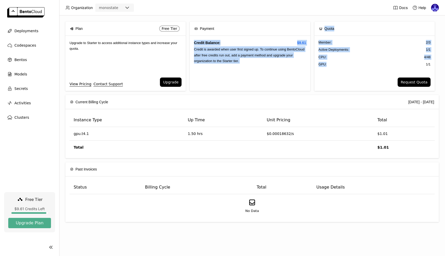
drag, startPoint x: 347, startPoint y: 70, endPoint x: 309, endPoint y: 34, distance: 52.7
click at [309, 34] on div "Plan Free Tier Upgrade to Starter to access additional instance types and incre…" at bounding box center [252, 58] width 374 height 73
click at [341, 40] on div "Member : 2 / 3" at bounding box center [375, 42] width 112 height 5
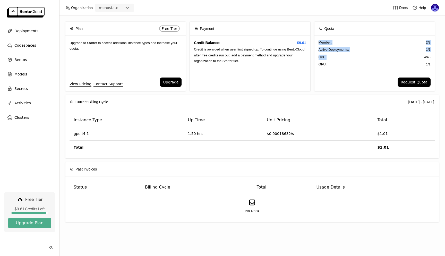
drag, startPoint x: 327, startPoint y: 38, endPoint x: 354, endPoint y: 59, distance: 33.8
click at [353, 58] on div "Member : 2 / 3 Active Deployments : 1 / 1 CPU: 4 / 48 GPU: 1 / 1" at bounding box center [375, 57] width 120 height 42
click at [354, 59] on div "CPU: 4 / 48" at bounding box center [375, 57] width 112 height 5
click at [32, 27] on div "Deployments" at bounding box center [29, 31] width 51 height 10
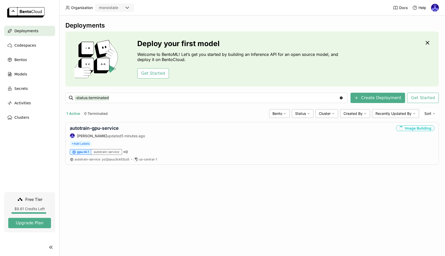
click at [386, 175] on div "Deployments Deploy your first model Welcome to BentoML! Let’s get you started b…" at bounding box center [252, 135] width 386 height 241
click at [147, 142] on div "+ Add Labels" at bounding box center [252, 144] width 365 height 6
click at [83, 128] on link "autotrain-gpu-service" at bounding box center [94, 127] width 49 height 5
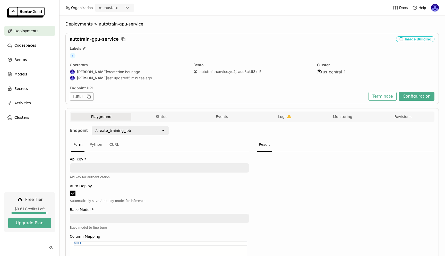
drag, startPoint x: 289, startPoint y: 116, endPoint x: 299, endPoint y: 131, distance: 17.6
click at [290, 116] on button "Logs" at bounding box center [282, 117] width 60 height 8
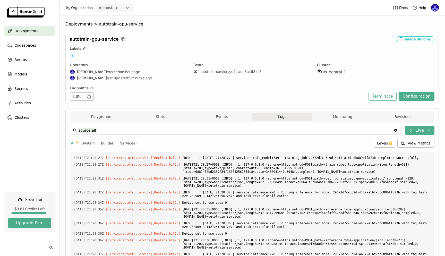
scroll to position [1490, 0]
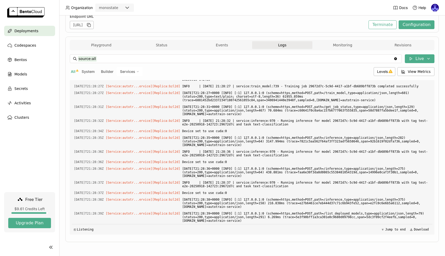
click at [41, 28] on div "Deployments" at bounding box center [29, 31] width 51 height 10
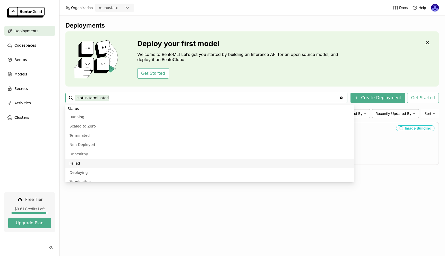
click at [372, 192] on div "Deployments Deploy your first model Welcome to BentoML! Let’s get you started b…" at bounding box center [252, 135] width 386 height 241
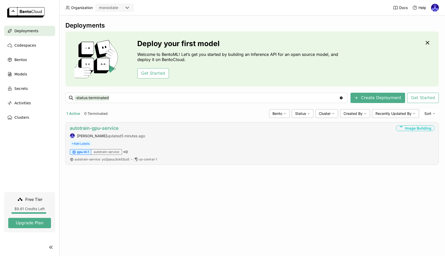
click at [91, 127] on link "autotrain-gpu-service" at bounding box center [94, 127] width 49 height 5
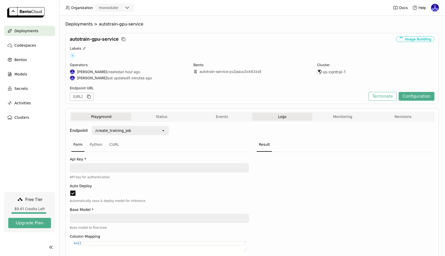
click at [299, 119] on button "Logs" at bounding box center [282, 117] width 60 height 8
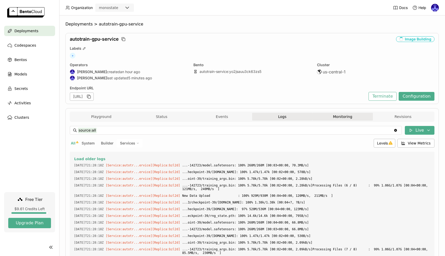
click at [329, 118] on button "Monitoring" at bounding box center [343, 117] width 60 height 8
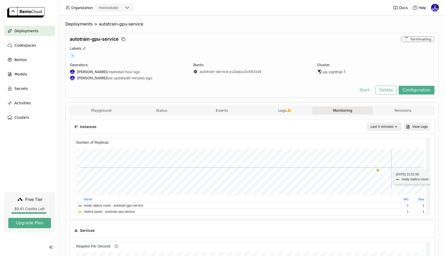
scroll to position [75, 351]
click at [10, 32] on icon at bounding box center [9, 30] width 3 height 3
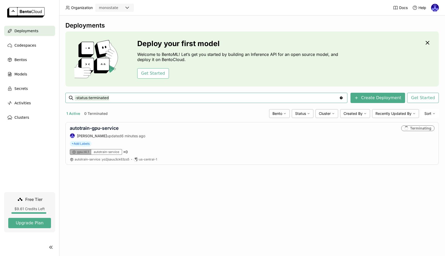
click at [191, 188] on div "Deployments Deploy your first model Welcome to BentoML! Let’s get you started b…" at bounding box center [252, 135] width 386 height 241
click at [311, 180] on div "Deployments Deploy your first model Welcome to BentoML! Let’s get you started b…" at bounding box center [252, 135] width 386 height 241
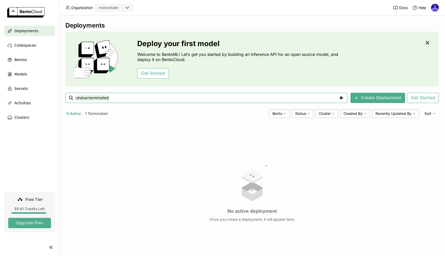
click at [180, 168] on div "No active deployment Once you create a deployment, it will appear here." at bounding box center [252, 192] width 374 height 141
click at [180, 169] on div "No active deployment Once you create a deployment, it will appear here." at bounding box center [252, 192] width 374 height 141
click at [39, 34] on div "Deployments" at bounding box center [29, 31] width 51 height 10
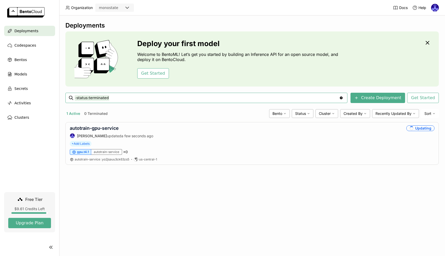
click at [212, 195] on div "Deployments Deploy your first model Welcome to BentoML! Let’s get you started b…" at bounding box center [252, 135] width 386 height 241
click at [106, 128] on link "autotrain-gpu-service" at bounding box center [94, 127] width 49 height 5
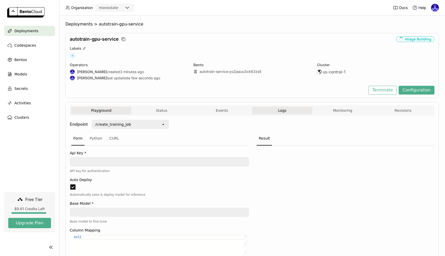
click at [287, 109] on button "Logs" at bounding box center [282, 111] width 60 height 8
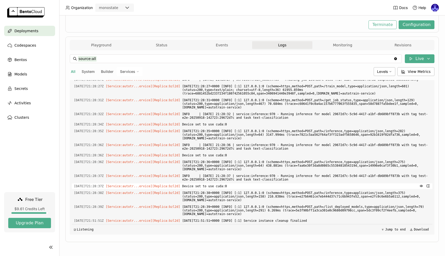
scroll to position [1431, 0]
drag, startPoint x: 334, startPoint y: 221, endPoint x: 269, endPoint y: 197, distance: 69.8
click at [269, 197] on div "Load older logs [DATE]T21:28:18Z [Service:autotr...ervice] [Replica: bzl2d ] ..…" at bounding box center [252, 157] width 361 height 155
click at [235, 237] on div "source:all source:all Clear value Live All System Builder Services Levels View …" at bounding box center [252, 144] width 365 height 189
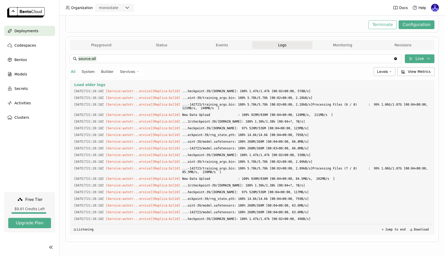
scroll to position [0, 0]
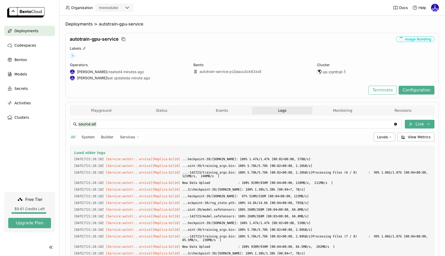
click at [26, 31] on span "Deployments" at bounding box center [26, 31] width 24 height 6
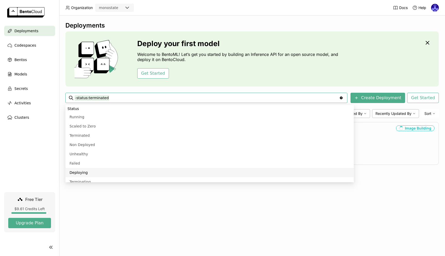
click at [244, 212] on div "Deployments Deploy your first model Welcome to BentoML! Let’s get you started b…" at bounding box center [252, 135] width 386 height 241
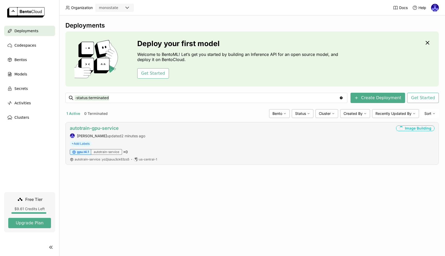
click at [113, 126] on link "autotrain-gpu-service" at bounding box center [94, 127] width 49 height 5
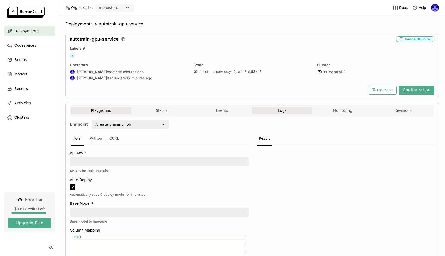
click at [275, 113] on button "Logs" at bounding box center [282, 111] width 60 height 8
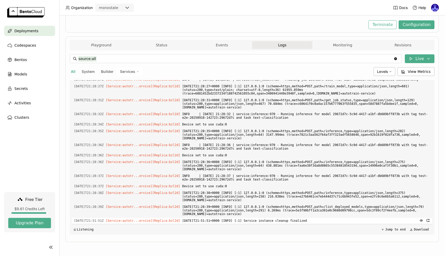
scroll to position [0, 0]
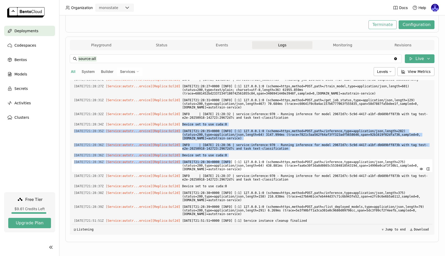
click at [245, 162] on div "Load older logs 2025-09-18T21:28:18Z [Service:autotr...ervice] [Replica: bzl2d …" at bounding box center [252, 157] width 361 height 155
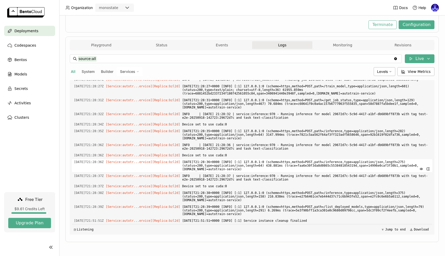
click at [254, 166] on span "2025-09-18T21:28:36+0000 [INFO] [:1] 127.0.0.1:0 (scheme=https,method=POST,path…" at bounding box center [306, 165] width 248 height 13
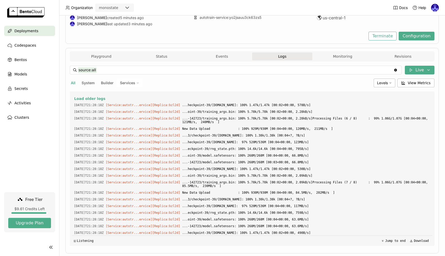
scroll to position [0, 0]
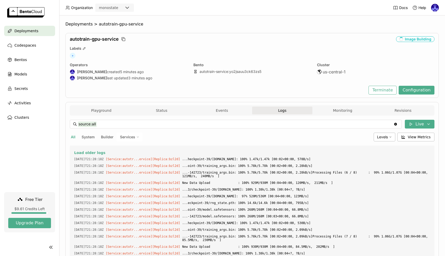
click at [111, 106] on div "Playground Status Events Logs Monitoring Revisions" at bounding box center [252, 110] width 365 height 10
click at [114, 113] on button "Playground" at bounding box center [101, 111] width 60 height 8
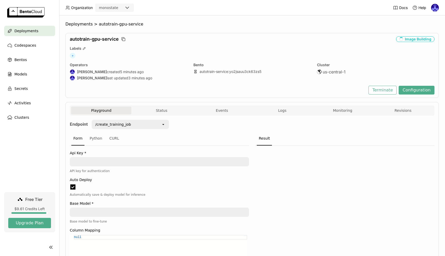
click at [150, 124] on div "/create_training_job" at bounding box center [126, 124] width 69 height 8
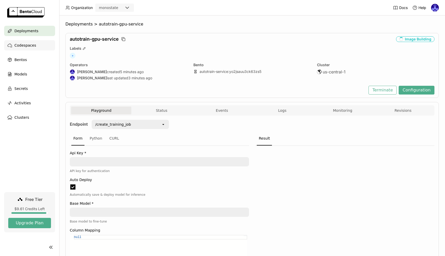
click at [27, 44] on span "Codespaces" at bounding box center [25, 45] width 22 height 6
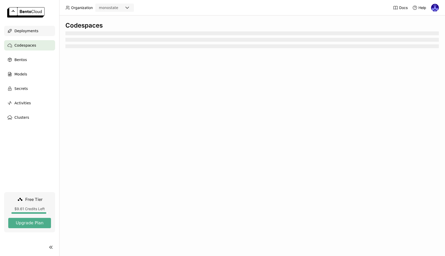
click at [31, 32] on span "Deployments" at bounding box center [26, 31] width 24 height 6
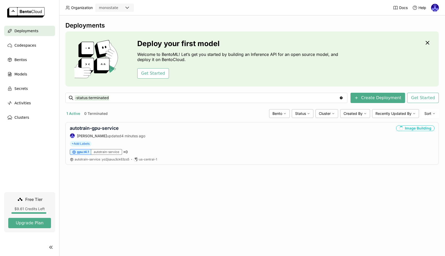
click at [398, 192] on div "Deployments Deploy your first model Welcome to BentoML! Let’s get you started b…" at bounding box center [252, 135] width 386 height 241
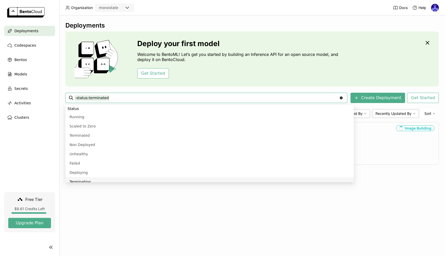
click at [247, 200] on div "Deployments Deploy your first model Welcome to BentoML! Let’s get you started b…" at bounding box center [252, 135] width 386 height 241
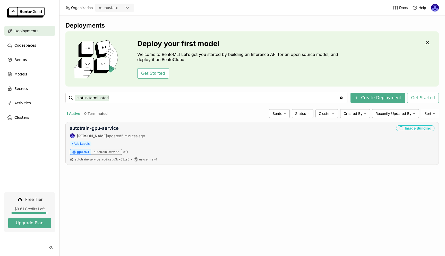
click at [112, 154] on div "autotrain-service" at bounding box center [106, 152] width 31 height 6
click at [105, 152] on div "autotrain-service" at bounding box center [106, 152] width 31 height 6
click at [215, 188] on div "Deployments Deploy your first model Welcome to BentoML! Let’s get you started b…" at bounding box center [252, 135] width 386 height 241
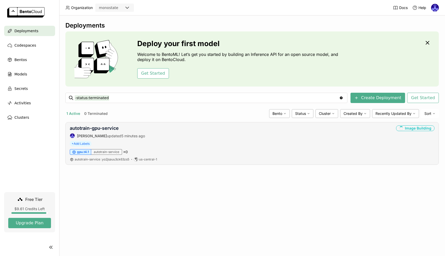
click at [171, 162] on div "autotrain-gpu-service [PERSON_NAME] updated 5 minutes ago Image Building + Add …" at bounding box center [252, 143] width 374 height 43
click at [102, 127] on link "autotrain-gpu-service" at bounding box center [94, 127] width 49 height 5
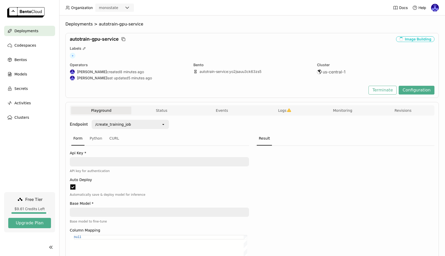
click at [137, 53] on div "+" at bounding box center [252, 56] width 365 height 6
click at [408, 39] on div "Image Building" at bounding box center [415, 39] width 38 height 6
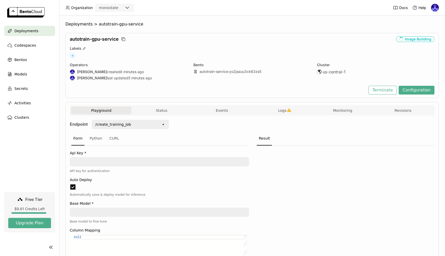
click at [326, 48] on div "Labels" at bounding box center [252, 48] width 365 height 5
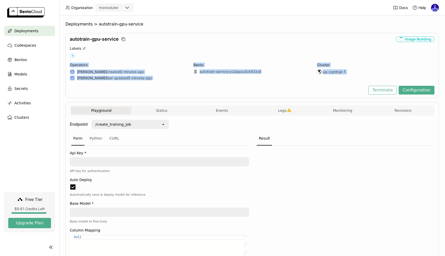
drag, startPoint x: 181, startPoint y: 62, endPoint x: 252, endPoint y: 89, distance: 75.1
click at [245, 87] on div "autotrain-gpu-service Image Building Labels + Operators Andrew correa created 8…" at bounding box center [252, 65] width 374 height 65
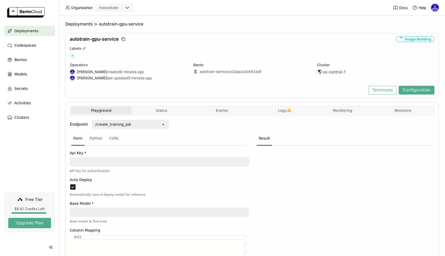
click at [259, 90] on div "Terminate Configuration" at bounding box center [252, 90] width 365 height 9
click at [27, 32] on span "Deployments" at bounding box center [26, 31] width 24 height 6
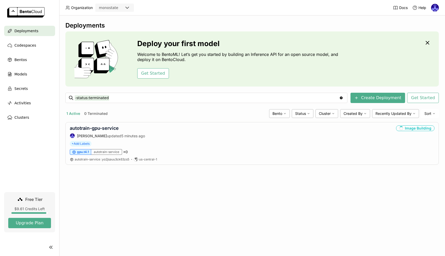
click at [136, 111] on div "1 Active 0 Terminated" at bounding box center [166, 113] width 202 height 7
click at [90, 113] on button "0 Terminated" at bounding box center [96, 113] width 26 height 7
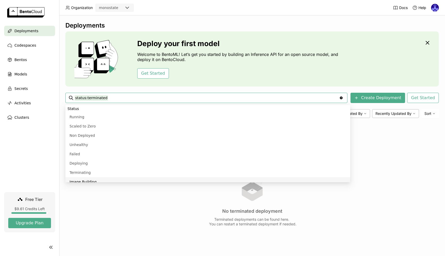
click at [130, 192] on div "No terminated deployment Terminated deployments can be found here. You can rest…" at bounding box center [252, 195] width 374 height 146
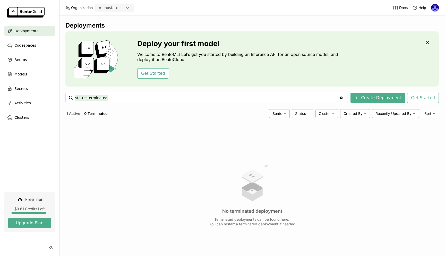
click at [121, 120] on div "Deployments Deploy your first model Welcome to BentoML! Let’s get you started b…" at bounding box center [252, 149] width 374 height 254
click at [29, 45] on span "Codespaces" at bounding box center [25, 45] width 22 height 6
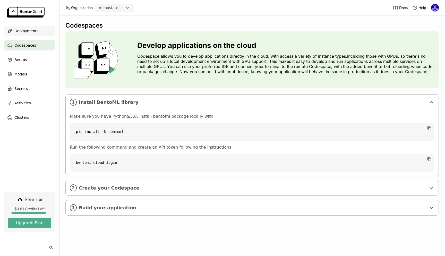
click at [30, 30] on span "Deployments" at bounding box center [26, 31] width 24 height 6
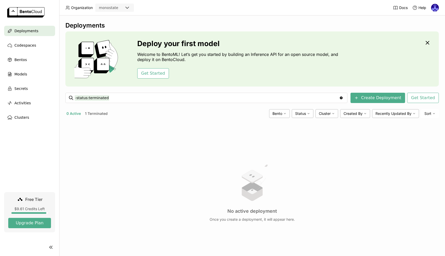
click at [242, 208] on div "No active deployment Once you create a deployment, it will appear here." at bounding box center [252, 192] width 374 height 141
drag, startPoint x: 160, startPoint y: 163, endPoint x: 135, endPoint y: 123, distance: 47.4
click at [160, 163] on div "No active deployment Once you create a deployment, it will appear here." at bounding box center [252, 192] width 374 height 141
click at [35, 27] on div "Deployments" at bounding box center [29, 31] width 51 height 10
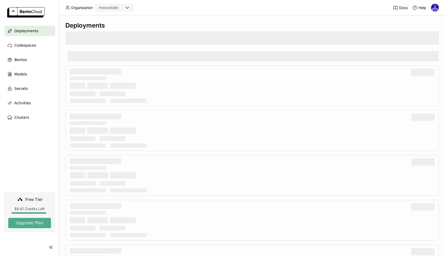
click at [35, 28] on div "Deployments" at bounding box center [29, 31] width 51 height 10
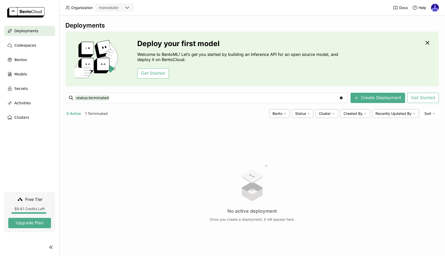
click at [160, 162] on div "No active deployment Once you create a deployment, it will appear here." at bounding box center [252, 192] width 374 height 141
click at [125, 118] on div "0 Active 1 Terminated Bento Status Cluster Created By Recently Updated By Sort" at bounding box center [252, 113] width 374 height 9
click at [257, 177] on img at bounding box center [252, 182] width 39 height 39
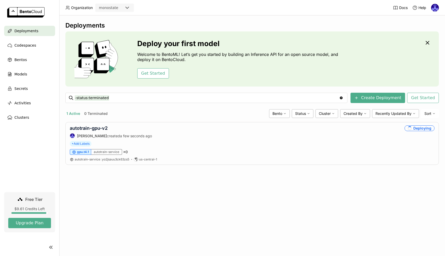
click at [159, 186] on div "Deployments Deploy your first model Welcome to BentoML! Let’s get you started b…" at bounding box center [252, 135] width 386 height 241
click at [236, 178] on div "Deployments Deploy your first model Welcome to BentoML! Let’s get you started b…" at bounding box center [252, 135] width 386 height 241
click at [103, 129] on link "autotrain-gpu-v2" at bounding box center [89, 127] width 38 height 5
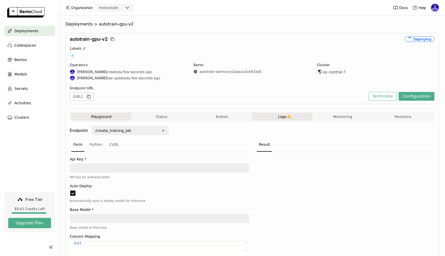
click at [282, 120] on button "Logs" at bounding box center [282, 117] width 60 height 8
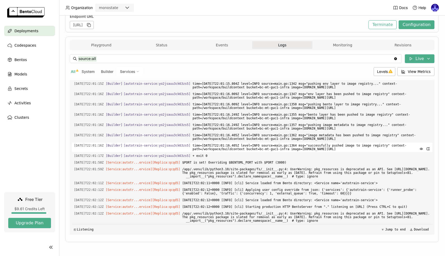
scroll to position [1695, 0]
click at [18, 32] on span "Deployments" at bounding box center [26, 31] width 24 height 6
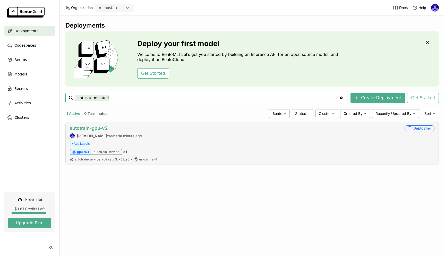
click at [94, 128] on link "autotrain-gpu-v2" at bounding box center [89, 127] width 38 height 5
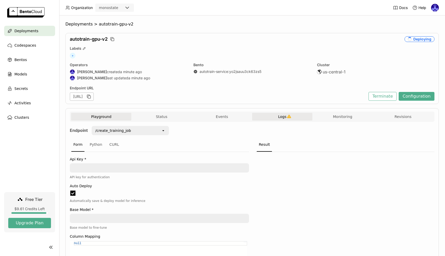
click at [280, 118] on span "Logs" at bounding box center [282, 116] width 8 height 5
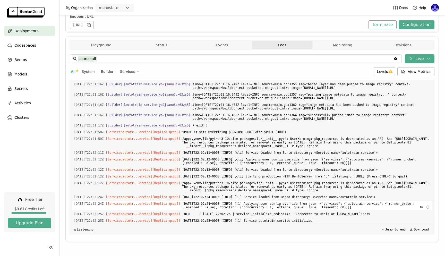
drag, startPoint x: 336, startPoint y: 221, endPoint x: 259, endPoint y: 208, distance: 77.7
click at [261, 208] on div "Load older logs 2025-09-18T21:59:51Z [Builder] [ autotrain-service:yo2jsauu3ck6…" at bounding box center [252, 157] width 361 height 155
click at [261, 207] on span "2025-09-18T22:02:24+0000 [INFO] [:1] Applying user config override from json: {…" at bounding box center [306, 205] width 248 height 9
click at [25, 32] on span "Deployments" at bounding box center [26, 31] width 24 height 6
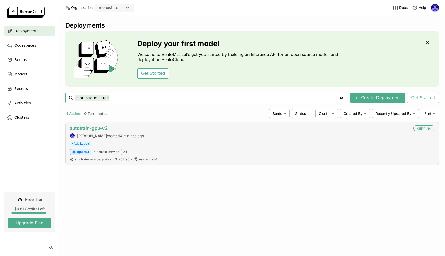
click at [98, 127] on link "autotrain-gpu-v2" at bounding box center [89, 127] width 38 height 5
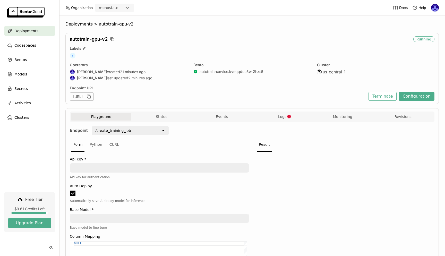
click at [282, 46] on div "Labels" at bounding box center [252, 48] width 365 height 5
click at [31, 26] on div "Deployments" at bounding box center [29, 31] width 51 height 10
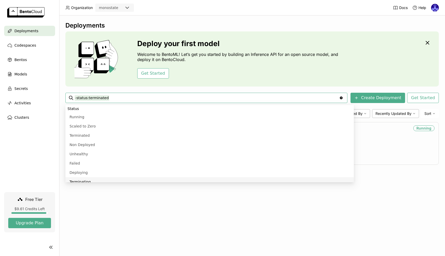
click at [302, 202] on div "Deployments Deploy your first model Welcome to BentoML! Let’s get you started b…" at bounding box center [252, 135] width 386 height 241
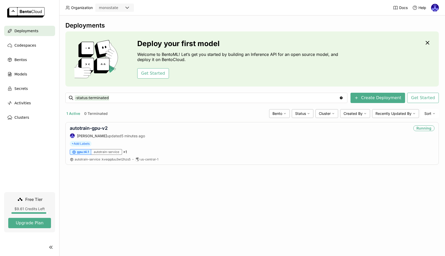
click at [195, 187] on div "Deployments Deploy your first model Welcome to BentoML! Let’s get you started b…" at bounding box center [252, 135] width 386 height 241
click at [283, 180] on div "Deployments Deploy your first model Welcome to BentoML! Let’s get you started b…" at bounding box center [252, 135] width 386 height 241
click at [283, 181] on div "Deployments Deploy your first model Welcome to BentoML! Let’s get you started b…" at bounding box center [252, 135] width 386 height 241
click at [241, 194] on div "Deployments Deploy your first model Welcome to BentoML! Let’s get you started b…" at bounding box center [252, 135] width 386 height 241
click at [331, 171] on div "Deployments Deploy your first model Welcome to BentoML! Let’s get you started b…" at bounding box center [252, 97] width 374 height 151
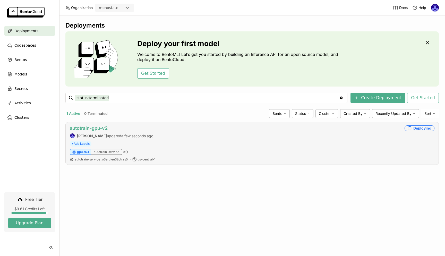
click at [98, 126] on link "autotrain-gpu-v2" at bounding box center [89, 127] width 38 height 5
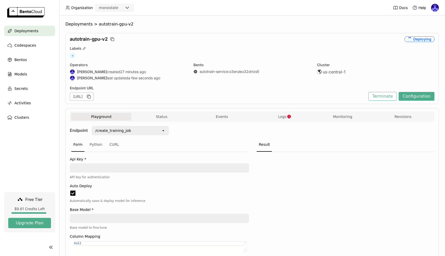
scroll to position [0, 0]
click at [292, 139] on div "Result" at bounding box center [344, 145] width 179 height 14
click at [30, 30] on span "Deployments" at bounding box center [26, 31] width 24 height 6
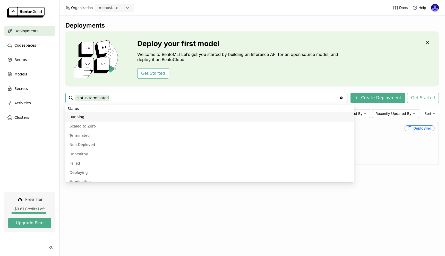
click at [271, 219] on div "Deployments Deploy your first model Welcome to BentoML! Let’s get you started b…" at bounding box center [252, 135] width 386 height 241
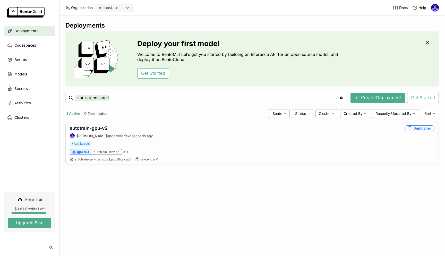
click at [197, 227] on div "Deployments Deploy your first model Welcome to BentoML! Let’s get you started b…" at bounding box center [252, 135] width 386 height 241
click at [315, 183] on div "Deployments Deploy your first model Welcome to BentoML! Let’s get you started b…" at bounding box center [252, 135] width 386 height 241
click at [344, 210] on div "Deployments Deploy your first model Welcome to BentoML! Let’s get you started b…" at bounding box center [252, 135] width 386 height 241
click at [29, 45] on span "Codespaces" at bounding box center [25, 45] width 22 height 6
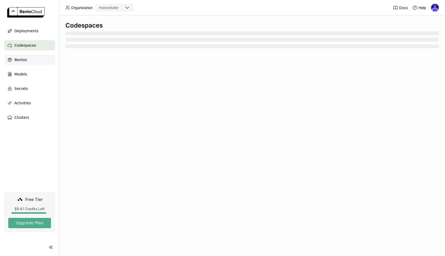
click at [24, 60] on span "Bentos" at bounding box center [20, 60] width 12 height 6
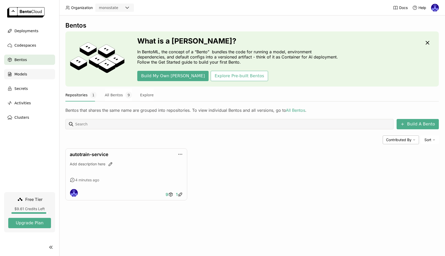
click at [25, 73] on span "Models" at bounding box center [20, 74] width 13 height 6
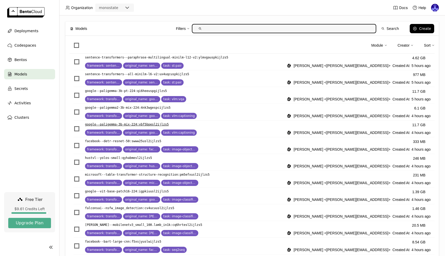
scroll to position [161, 0]
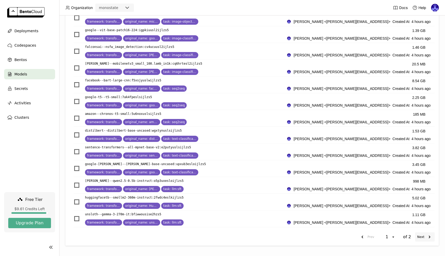
click at [427, 237] on icon "next page. current page 1 of 2" at bounding box center [430, 237] width 6 height 6
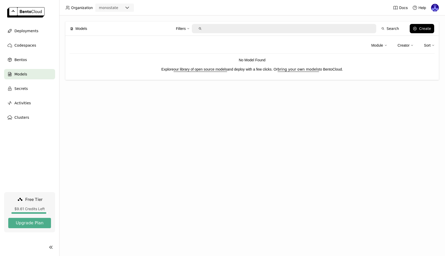
click at [263, 117] on div "Models Filters Search Create Module Creator Sort No Model Found Explore our lib…" at bounding box center [252, 135] width 386 height 241
click at [26, 29] on span "Deployments" at bounding box center [26, 31] width 24 height 6
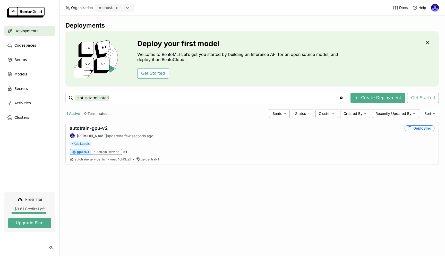
click at [203, 197] on div "Deployments Deploy your first model Welcome to BentoML! Let’s get you started b…" at bounding box center [252, 135] width 386 height 241
click at [146, 192] on div "Deployments Deploy your first model Welcome to BentoML! Let’s get you started b…" at bounding box center [252, 135] width 386 height 241
click at [178, 227] on div "Deployments Deploy your first model Welcome to BentoML! Let’s get you started b…" at bounding box center [252, 135] width 386 height 241
click at [179, 228] on div "Deployments Deploy your first model Welcome to BentoML! Let’s get you started b…" at bounding box center [252, 135] width 386 height 241
click at [376, 203] on div "Deployments Deploy your first model Welcome to BentoML! Let’s get you started b…" at bounding box center [252, 135] width 386 height 241
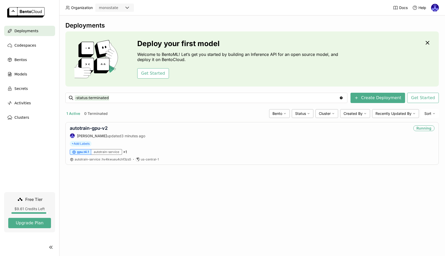
click at [180, 216] on div "Deployments Deploy your first model Welcome to BentoML! Let’s get you started b…" at bounding box center [252, 135] width 386 height 241
click at [98, 128] on link "autotrain-gpu-v2" at bounding box center [89, 127] width 38 height 5
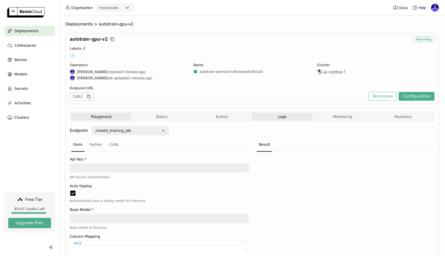
click at [276, 115] on button "Logs" at bounding box center [282, 117] width 60 height 8
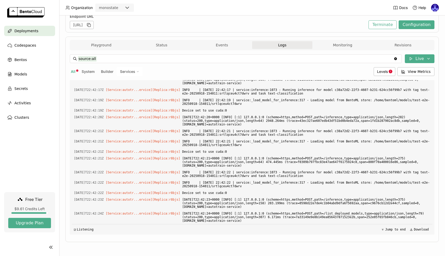
scroll to position [1742, 0]
drag, startPoint x: 338, startPoint y: 94, endPoint x: 362, endPoint y: 201, distance: 109.8
click at [362, 201] on div "Load older logs [DATE]T22:41:08Z [Service:autotr...ervice] [Replica: r8bjs ] ..…" at bounding box center [252, 157] width 361 height 155
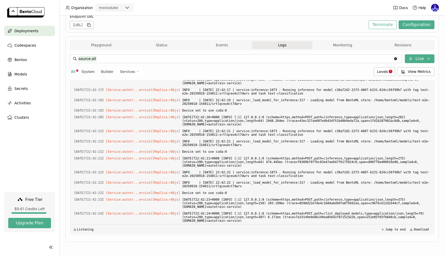
drag, startPoint x: 339, startPoint y: 175, endPoint x: 257, endPoint y: 143, distance: 87.5
click at [257, 143] on div "Load older logs [DATE]T22:41:08Z [Service:autotr...ervice] [Replica: r8bjs ] ..…" at bounding box center [252, 157] width 361 height 155
click at [271, 21] on span "WARNING | [DATE] 22:42:16 | service:_deploy_model_for_inference:301 - Failed to…" at bounding box center [306, 15] width 248 height 9
drag, startPoint x: 265, startPoint y: 152, endPoint x: 74, endPoint y: 89, distance: 200.8
click at [74, 89] on div "Load older logs [DATE]T22:41:08Z [Service:autotr...ervice] [Replica: r8bjs ] ..…" at bounding box center [252, 157] width 361 height 155
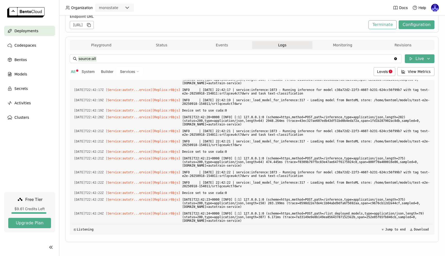
copy div "[DATE]T22:41:13Z [Service:autotr...ervice] [Replica: r8bjs ] INFO | [DATE] 22:4…"
click at [320, 60] on input "source:all" at bounding box center [236, 59] width 316 height 8
click at [433, 7] on img at bounding box center [435, 8] width 8 height 8
click at [427, 35] on span "API Tokens" at bounding box center [427, 34] width 18 height 5
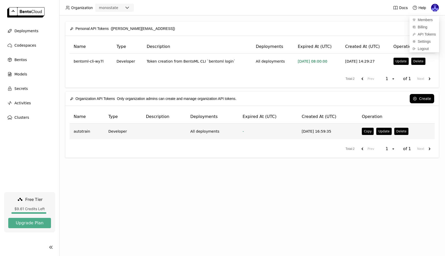
click at [216, 135] on td "All deployments" at bounding box center [212, 131] width 52 height 15
click at [243, 132] on span "-" at bounding box center [243, 131] width 1 height 4
click at [273, 125] on td "-" at bounding box center [268, 131] width 59 height 15
click at [150, 126] on td at bounding box center [164, 131] width 45 height 15
click at [113, 131] on td "Developer" at bounding box center [123, 131] width 38 height 15
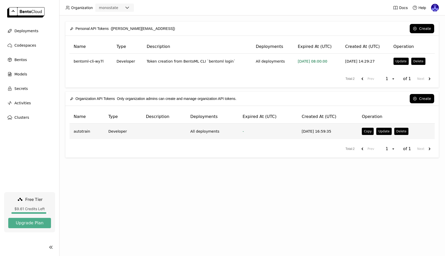
click at [94, 134] on td "autotrain" at bounding box center [87, 131] width 35 height 15
click at [82, 130] on td "autotrain" at bounding box center [87, 131] width 35 height 15
click at [160, 129] on td at bounding box center [164, 131] width 45 height 15
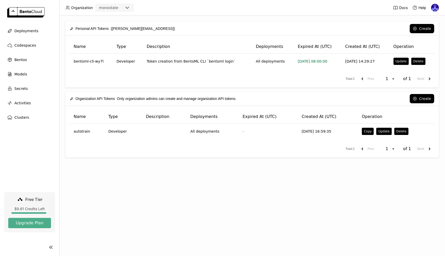
click at [145, 121] on th "Description" at bounding box center [164, 117] width 45 height 14
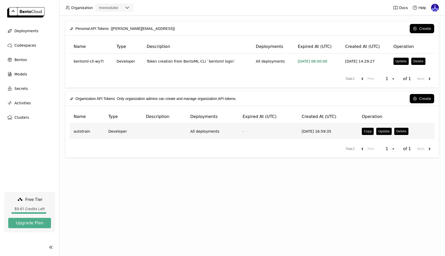
click at [127, 127] on td "Developer" at bounding box center [123, 131] width 38 height 15
click at [171, 130] on td at bounding box center [164, 131] width 45 height 15
click at [382, 133] on button "Update" at bounding box center [383, 131] width 15 height 7
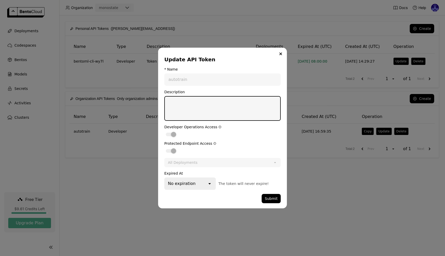
click at [194, 111] on textarea "dialog" at bounding box center [222, 109] width 115 height 24
click at [281, 55] on icon "Close" at bounding box center [281, 54] width 3 height 3
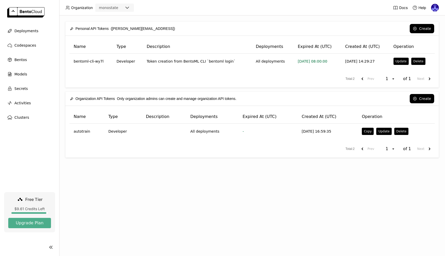
click at [253, 190] on div "Personal API Tokens ([PERSON_NAME][EMAIL_ADDRESS]) Create Name Type Description…" at bounding box center [252, 135] width 386 height 241
click at [209, 14] on header "Organization monostate Docs Help" at bounding box center [222, 7] width 445 height 15
click at [421, 98] on button "Create" at bounding box center [422, 98] width 24 height 9
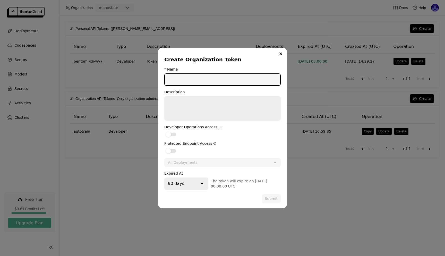
click at [197, 80] on input "dialog" at bounding box center [222, 79] width 115 height 11
type input "monostate"
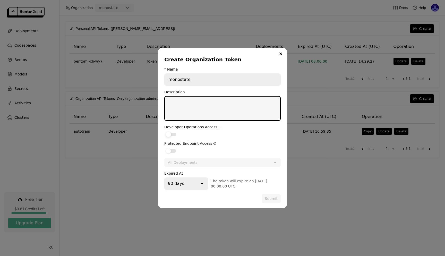
click at [171, 133] on div "dialog" at bounding box center [171, 135] width 10 height 4
click at [164, 131] on input "dialog" at bounding box center [164, 131] width 0 height 0
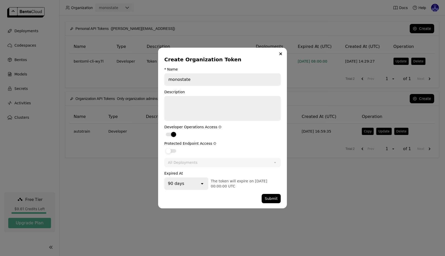
click at [171, 152] on div "dialog" at bounding box center [171, 151] width 10 height 4
click at [164, 148] on input "dialog" at bounding box center [164, 148] width 0 height 0
click at [275, 201] on button "Submit" at bounding box center [271, 198] width 19 height 9
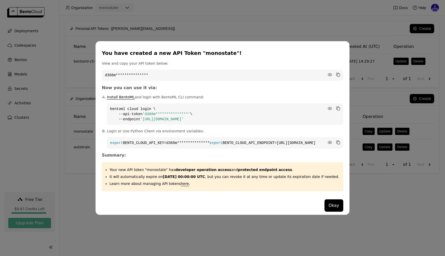
drag, startPoint x: 234, startPoint y: 118, endPoint x: 153, endPoint y: 119, distance: 81.7
click at [152, 118] on code "**********" at bounding box center [225, 114] width 236 height 22
click at [246, 144] on code "**********" at bounding box center [225, 142] width 236 height 11
click at [337, 141] on icon "dialog" at bounding box center [338, 142] width 3 height 3
click at [328, 141] on icon "dialog" at bounding box center [330, 142] width 4 height 3
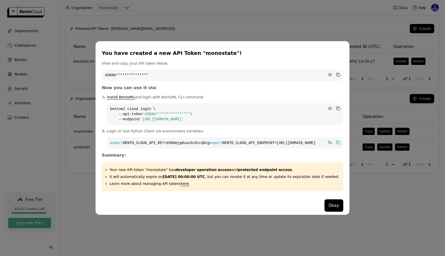
click at [328, 141] on icon "dialog" at bounding box center [330, 143] width 4 height 4
click at [328, 141] on icon "dialog" at bounding box center [330, 142] width 4 height 3
click at [282, 147] on code "export BENTO_CLOUD_API_KEY=d368mjgduuu3c9ccq8cg export BENTO_CLOUD_API_ENDPOINT…" at bounding box center [225, 142] width 236 height 11
drag, startPoint x: 276, startPoint y: 148, endPoint x: 132, endPoint y: 147, distance: 144.6
click at [132, 147] on code "export BENTO_CLOUD_API_KEY=d368mjgduuu3c9ccq8cg export BENTO_CLOUD_API_ENDPOINT…" at bounding box center [225, 142] width 236 height 11
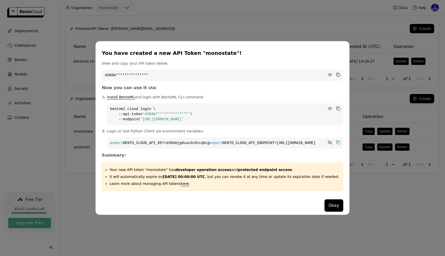
copy code "BENTO_CLOUD_API_ENDPOINT=[URL][DOMAIN_NAME]"
click at [356, 197] on div "**********" at bounding box center [222, 128] width 445 height 256
click at [313, 207] on div "Okay" at bounding box center [222, 205] width 241 height 19
click at [325, 211] on button "Okay" at bounding box center [334, 205] width 19 height 12
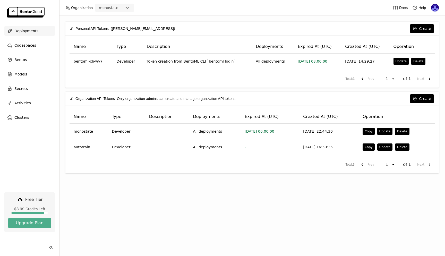
click at [26, 28] on span "Deployments" at bounding box center [26, 31] width 24 height 6
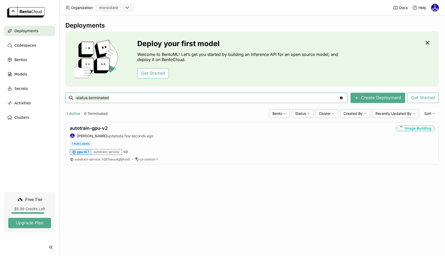
click at [189, 194] on div "Deployments Deploy your first model Welcome to BentoML! Let’s get you started b…" at bounding box center [252, 135] width 386 height 241
drag, startPoint x: 167, startPoint y: 185, endPoint x: 124, endPoint y: 172, distance: 44.5
click at [124, 172] on div "Deployments Deploy your first model Welcome to BentoML! Let’s get you started b…" at bounding box center [252, 135] width 386 height 241
click at [121, 172] on div "Deployments Deploy your first model Welcome to BentoML! Let’s get you started b…" at bounding box center [252, 97] width 374 height 151
click at [224, 176] on div "Deployments Deploy your first model Welcome to BentoML! Let’s get you started b…" at bounding box center [252, 135] width 386 height 241
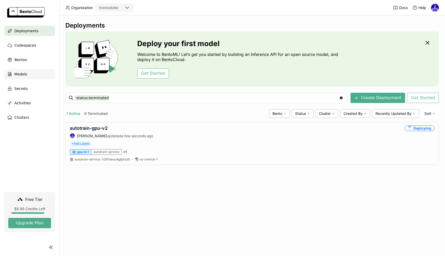
click at [23, 73] on span "Models" at bounding box center [20, 74] width 13 height 6
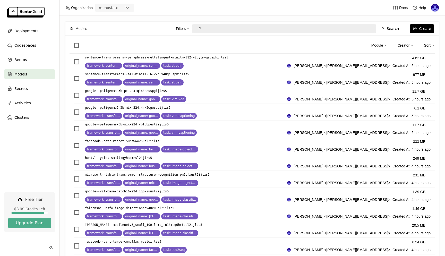
click at [215, 56] on p "sentence-transformers--paraphrase-multilingual-minilm-l12-v2 : ylmvgauspkijlzs5" at bounding box center [156, 57] width 143 height 5
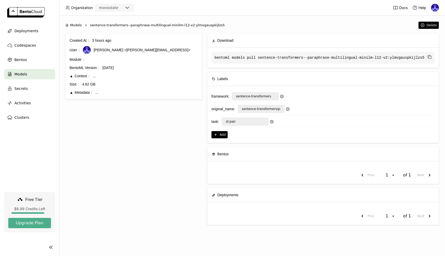
click at [223, 193] on span "Deployments" at bounding box center [227, 195] width 21 height 6
click at [217, 167] on div "Prev 1 open of 1 Next" at bounding box center [323, 172] width 232 height 23
click at [217, 158] on div "Bentos" at bounding box center [220, 154] width 17 height 11
click at [167, 115] on div "Created At 5 hours ago User [PERSON_NAME] <[PERSON_NAME][EMAIL_ADDRESS]> Module…" at bounding box center [133, 132] width 137 height 196
click at [231, 59] on code "bentoml models pull sentence-transformers--paraphrase-multilingual-minilm-l12-v…" at bounding box center [323, 58] width 223 height 12
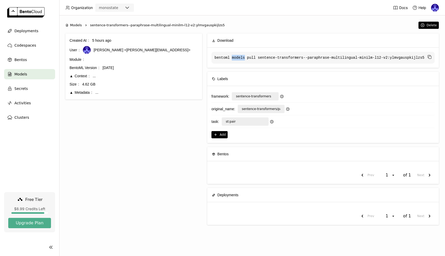
click at [231, 59] on code "bentoml models pull sentence-transformers--paraphrase-multilingual-minilm-l12-v…" at bounding box center [323, 58] width 223 height 12
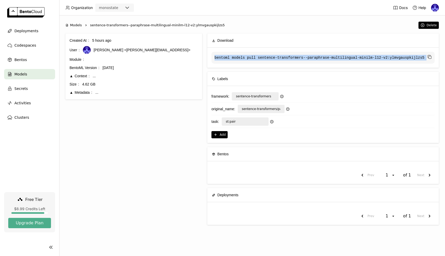
click at [231, 59] on code "bentoml models pull sentence-transformers--paraphrase-multilingual-minilm-l12-v…" at bounding box center [323, 58] width 223 height 12
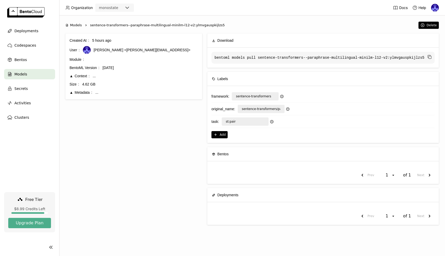
click at [250, 39] on div "Download" at bounding box center [323, 41] width 222 height 14
drag, startPoint x: 134, startPoint y: 142, endPoint x: 125, endPoint y: 124, distance: 20.3
click at [133, 142] on div "Created At 5 hours ago User [PERSON_NAME] <[PERSON_NAME][EMAIL_ADDRESS]> Module…" at bounding box center [133, 132] width 137 height 196
click at [28, 30] on span "Deployments" at bounding box center [26, 31] width 24 height 6
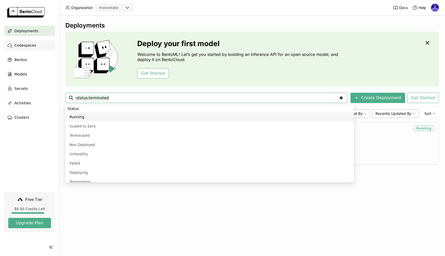
click at [44, 48] on div "Codespaces" at bounding box center [29, 45] width 51 height 10
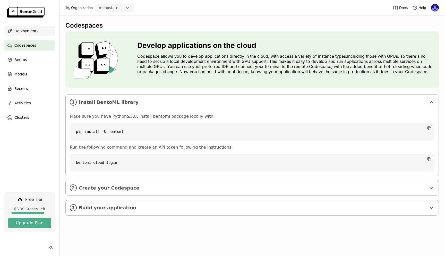
click at [34, 34] on div "Deployments" at bounding box center [29, 31] width 51 height 10
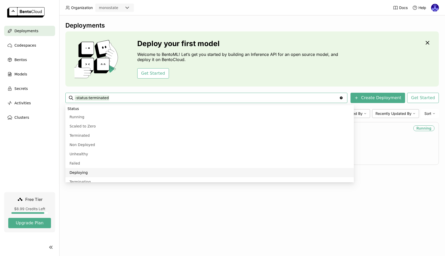
click at [198, 230] on div "Deployments Deploy your first model Welcome to BentoML! Let’s get you started b…" at bounding box center [252, 135] width 386 height 241
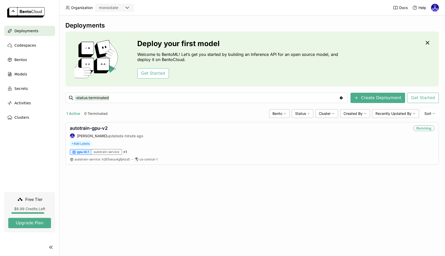
click at [161, 202] on div "Deployments Deploy your first model Welcome to BentoML! Let’s get you started b…" at bounding box center [252, 135] width 386 height 241
click at [171, 134] on div "autotrain-gpu-v2 [PERSON_NAME] updated 3 minutes ago Running" at bounding box center [252, 131] width 365 height 13
click at [90, 129] on link "autotrain-gpu-v2" at bounding box center [89, 127] width 38 height 5
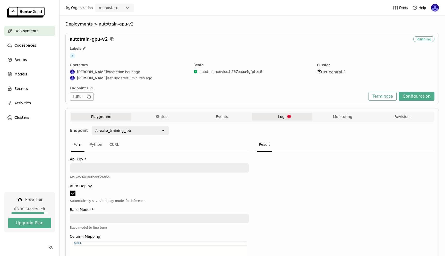
click at [274, 114] on button "Logs" at bounding box center [282, 117] width 60 height 8
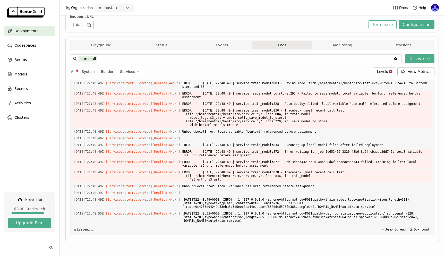
scroll to position [1341, 0]
drag, startPoint x: 387, startPoint y: 220, endPoint x: 74, endPoint y: 178, distance: 315.8
click at [74, 178] on div "Load older logs [DATE]T22:48:44Z [Service:autotr...ervice] [Replica: 44qkn ] ..…" at bounding box center [252, 157] width 361 height 155
copy div "[DATE]T22:48:45Z [Service:autotr...ervice] [Replica: 44qkn ] ...-154748/trainin…"
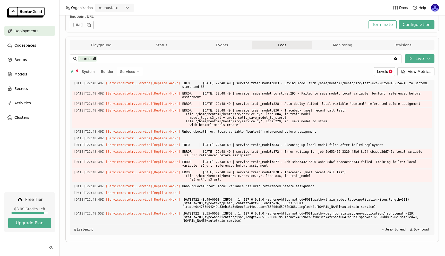
click at [252, 240] on div "Playground Status Events Logs Monitoring Revisions Endpoint /create_training_jo…" at bounding box center [252, 140] width 374 height 206
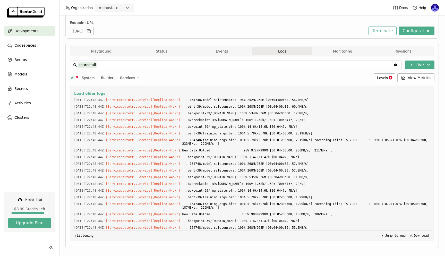
scroll to position [2998, 0]
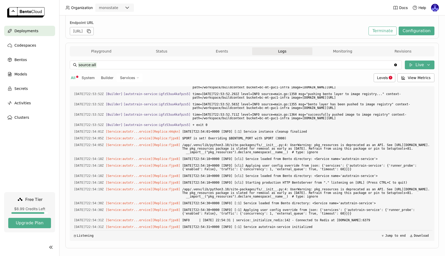
click at [28, 28] on span "Deployments" at bounding box center [26, 31] width 24 height 6
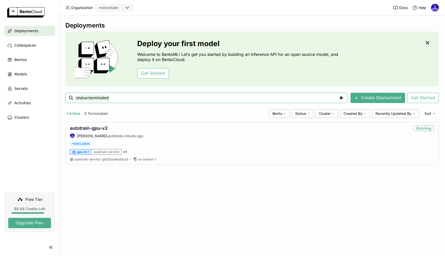
click at [182, 191] on div "Deployments Deploy your first model Welcome to BentoML! Let’s get you started b…" at bounding box center [252, 135] width 386 height 241
click at [162, 198] on div "Deployments Deploy your first model Welcome to BentoML! Let’s get you started b…" at bounding box center [252, 135] width 386 height 241
click at [258, 195] on div "Deployments Deploy your first model Welcome to BentoML! Let’s get you started b…" at bounding box center [252, 135] width 386 height 241
click at [181, 212] on div "Deployments Deploy your first model Welcome to BentoML! Let’s get you started b…" at bounding box center [252, 135] width 386 height 241
click at [202, 182] on div "Deployments Deploy your first model Welcome to BentoML! Let’s get you started b…" at bounding box center [252, 135] width 386 height 241
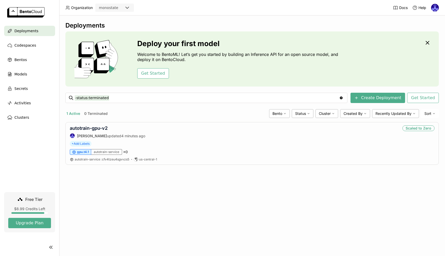
click at [297, 196] on div "Deployments Deploy your first model Welcome to BentoML! Let’s get you started b…" at bounding box center [252, 135] width 386 height 241
drag, startPoint x: 420, startPoint y: 130, endPoint x: 429, endPoint y: 133, distance: 9.9
click at [430, 133] on div "autotrain-gpu-v2 [PERSON_NAME] updated 4 minutes ago Scaling" at bounding box center [252, 131] width 365 height 13
click at [421, 136] on div "autotrain-gpu-v2 [PERSON_NAME] updated 4 minutes ago Scaling" at bounding box center [252, 131] width 365 height 13
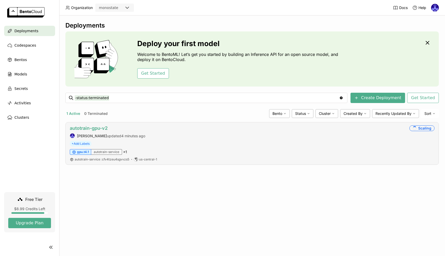
click at [97, 128] on link "autotrain-gpu-v2" at bounding box center [89, 127] width 38 height 5
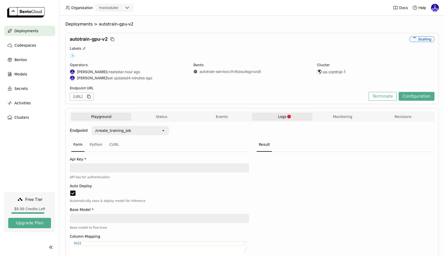
click at [269, 120] on button "Logs" at bounding box center [282, 117] width 60 height 8
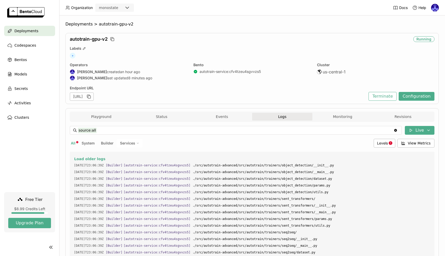
drag, startPoint x: 370, startPoint y: 216, endPoint x: 66, endPoint y: 157, distance: 310.1
click at [66, 157] on div "Playground Status Events Logs Monitoring Revisions Endpoint /create_training_jo…" at bounding box center [252, 211] width 374 height 206
copy div "Load older logs [DATE]T23:06:39Z [Builder] [ autotrain-service:cfv4tzeu4sgvvzs5…"
